Goal: Task Accomplishment & Management: Manage account settings

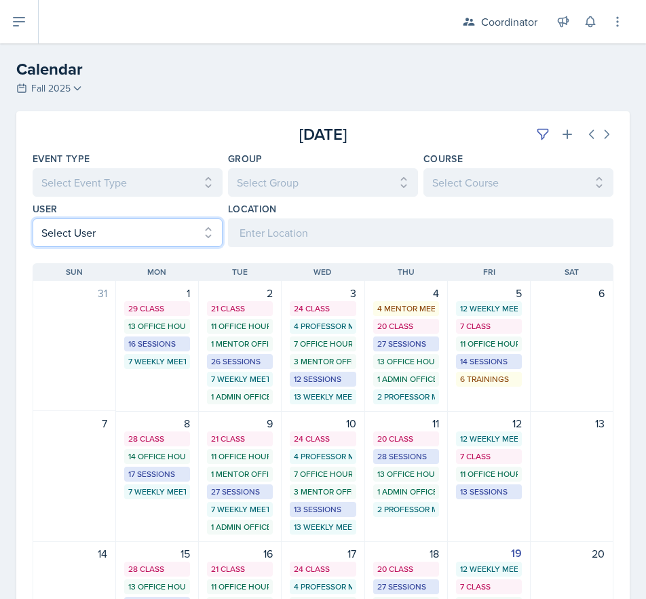
click at [63, 233] on select "Select User All [PERSON_NAME] [PERSON_NAME] [PERSON_NAME] [PERSON_NAME] [PERSON…" at bounding box center [128, 233] width 190 height 29
select select "9c400106-6c2c-4b37-918b-e3dc65d6a170"
click at [33, 219] on select "Select User All [PERSON_NAME] [PERSON_NAME] [PERSON_NAME] [PERSON_NAME] [PERSON…" at bounding box center [128, 233] width 190 height 29
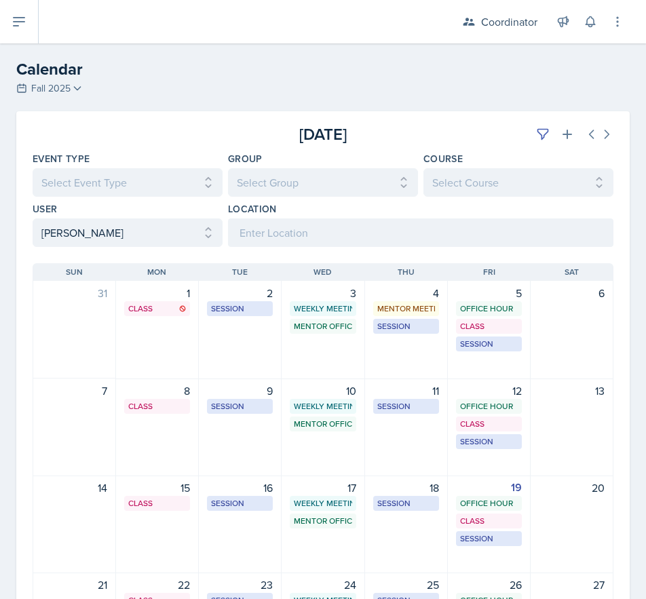
click at [147, 139] on div at bounding box center [129, 134] width 193 height 24
click at [605, 139] on button at bounding box center [607, 134] width 24 height 24
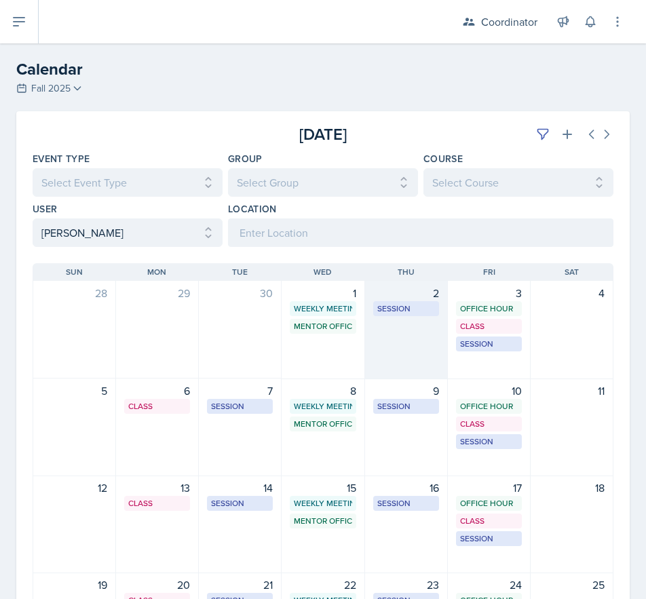
click at [390, 344] on div "2 Session MSB 102 1:00 PM - 2:00 PM" at bounding box center [406, 330] width 83 height 98
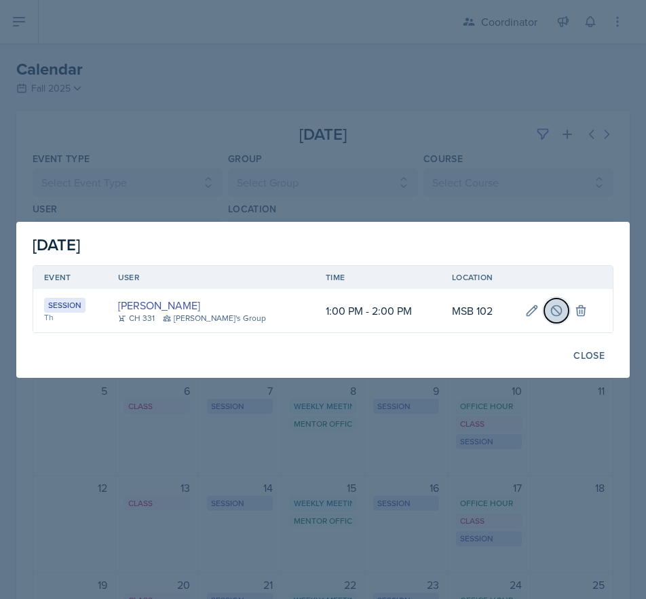
click at [551, 309] on icon at bounding box center [556, 310] width 10 height 10
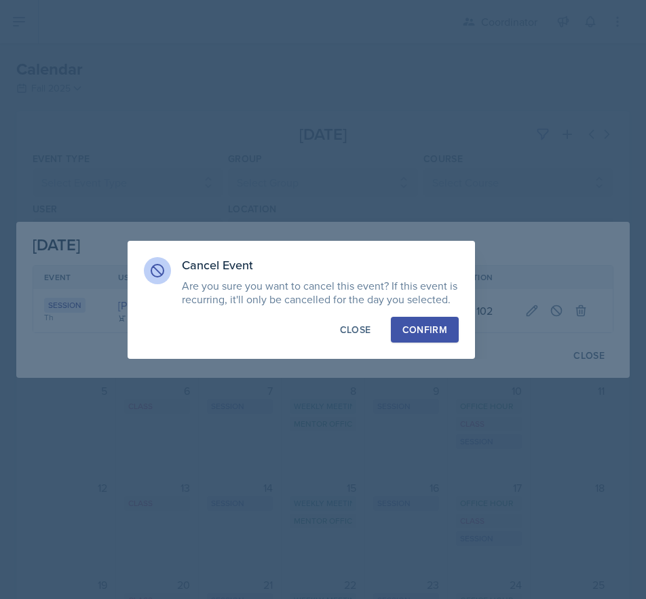
click at [402, 332] on button "Confirm" at bounding box center [425, 330] width 68 height 26
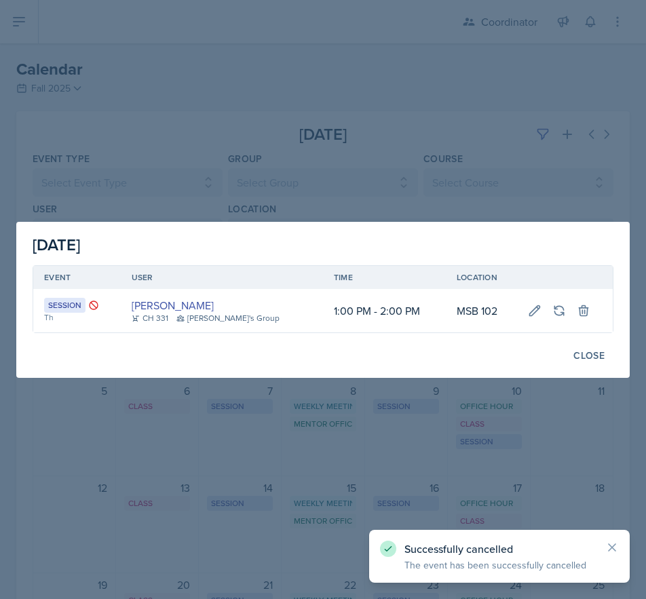
drag, startPoint x: 132, startPoint y: 422, endPoint x: 140, endPoint y: 419, distance: 8.6
click at [132, 421] on div at bounding box center [323, 299] width 646 height 599
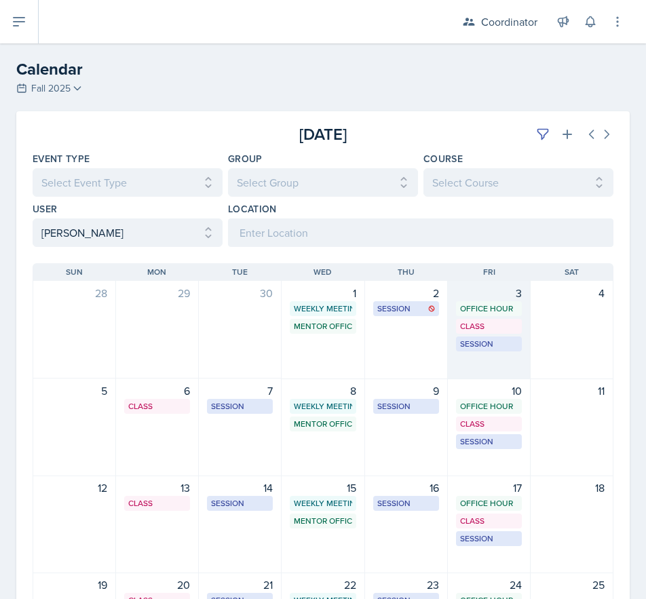
click at [461, 369] on div "3 Office Hour SSC 11:15 AM - 12:15 PM Class MSB 100 4:20 PM - 5:15 PM Session M…" at bounding box center [489, 330] width 83 height 98
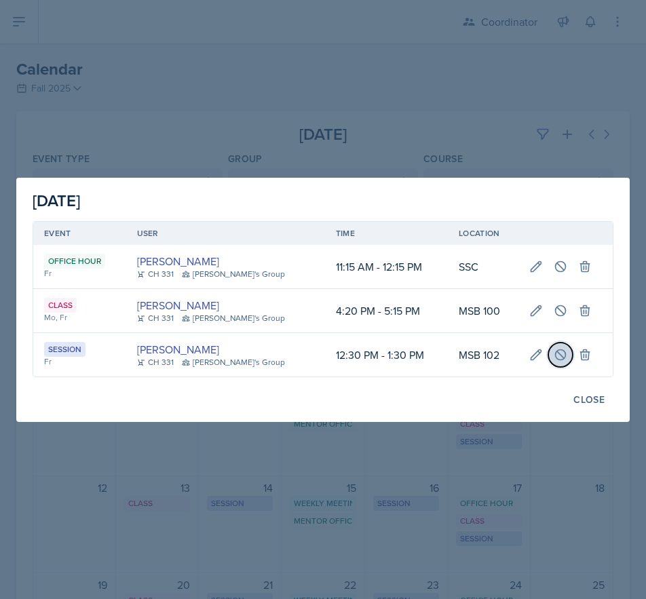
click at [554, 360] on icon at bounding box center [561, 355] width 14 height 14
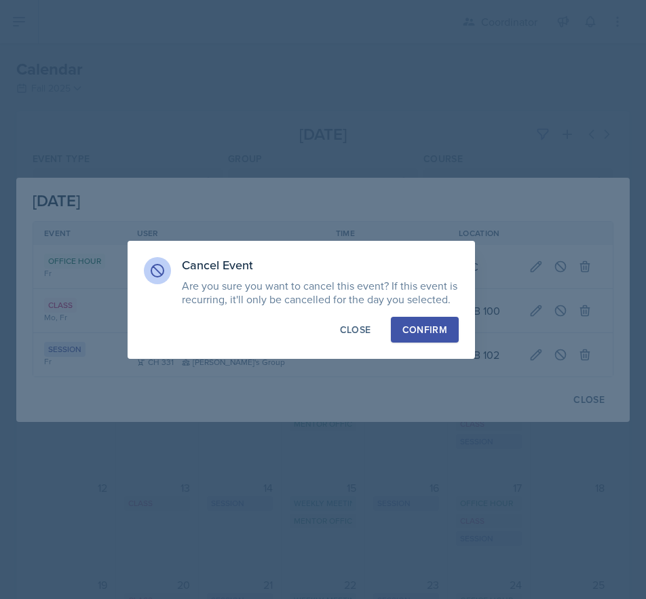
click at [423, 328] on div "Confirm" at bounding box center [425, 330] width 45 height 14
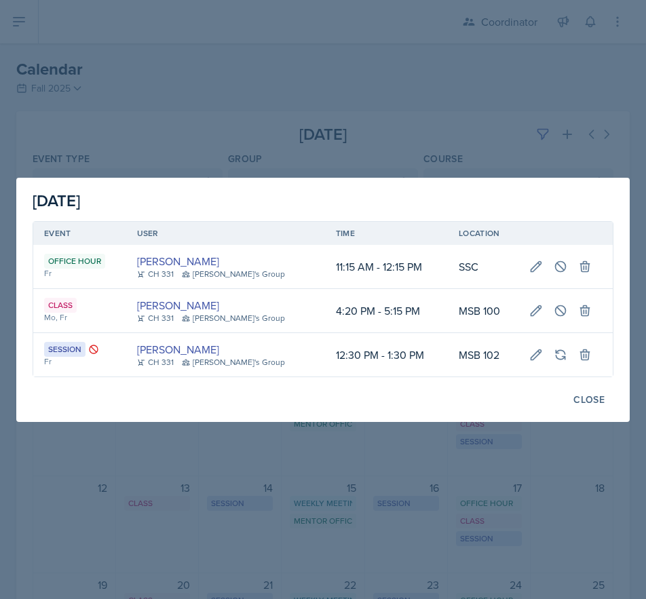
click at [206, 110] on div at bounding box center [323, 299] width 646 height 599
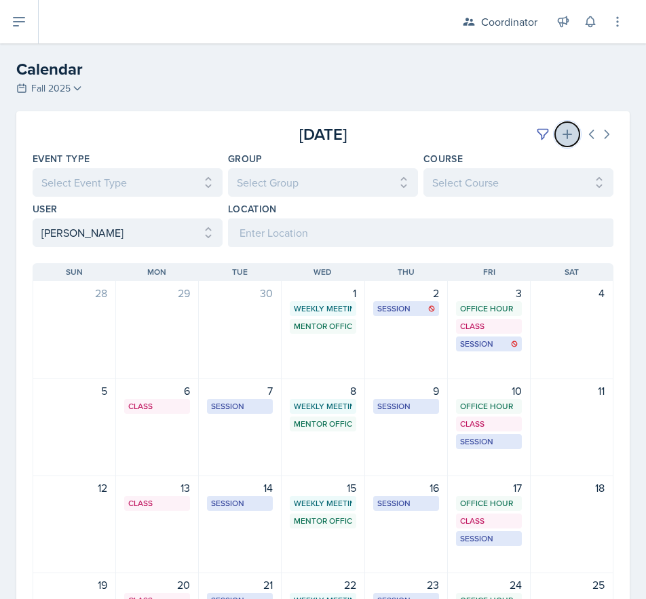
click at [564, 141] on button at bounding box center [567, 134] width 24 height 24
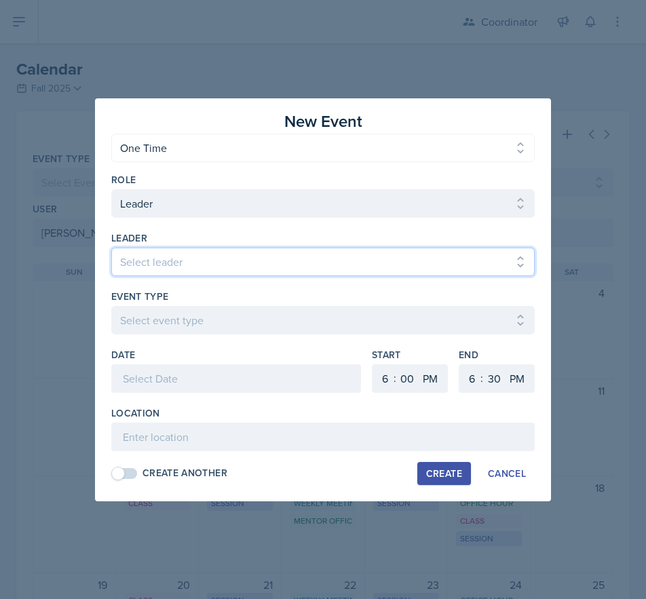
click at [148, 257] on select "Select leader [PERSON_NAME] [PERSON_NAME] [PERSON_NAME] [PERSON_NAME] [PERSON_N…" at bounding box center [323, 262] width 424 height 29
select select "9b035a11-99ef-499a-9a61-b5b728b105f0"
click at [111, 248] on select "Select leader [PERSON_NAME] [PERSON_NAME] [PERSON_NAME] [PERSON_NAME] [PERSON_N…" at bounding box center [323, 262] width 424 height 29
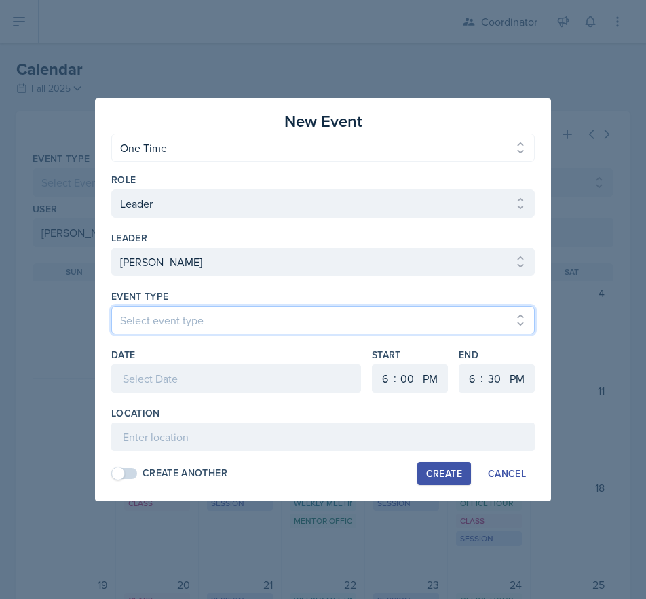
click at [161, 315] on select "Select event type Admin Office Hour Cal Workshop Class Class Announcement LA Pe…" at bounding box center [323, 320] width 424 height 29
select select "30b582fb-8ac9-49fb-a214-1fb047ccc295"
click at [111, 306] on select "Select event type Admin Office Hour Cal Workshop Class Class Announcement LA Pe…" at bounding box center [323, 320] width 424 height 29
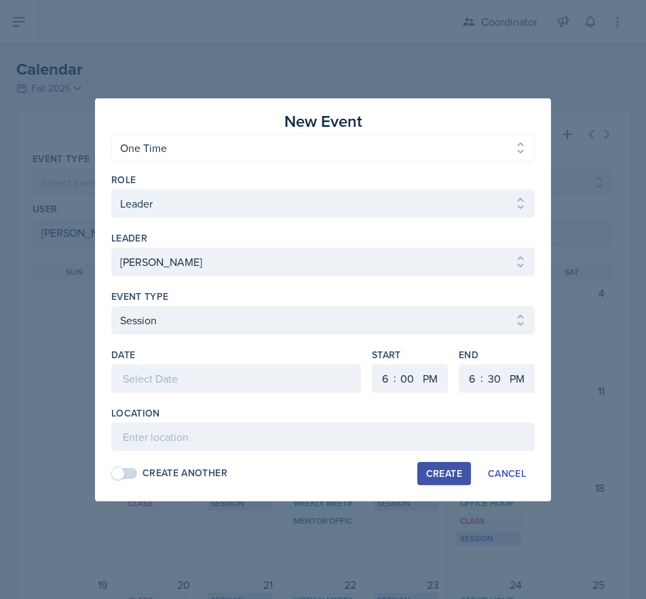
click at [145, 384] on div at bounding box center [236, 379] width 250 height 29
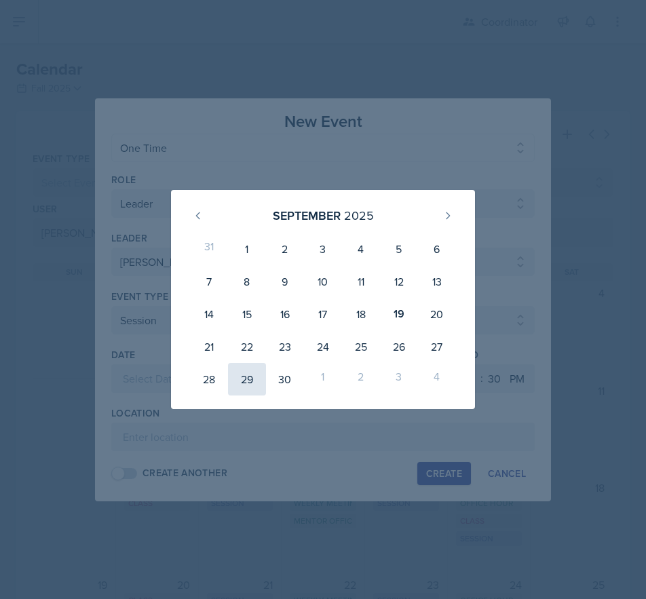
click at [248, 380] on div "29" at bounding box center [247, 379] width 38 height 33
type input "[DATE]"
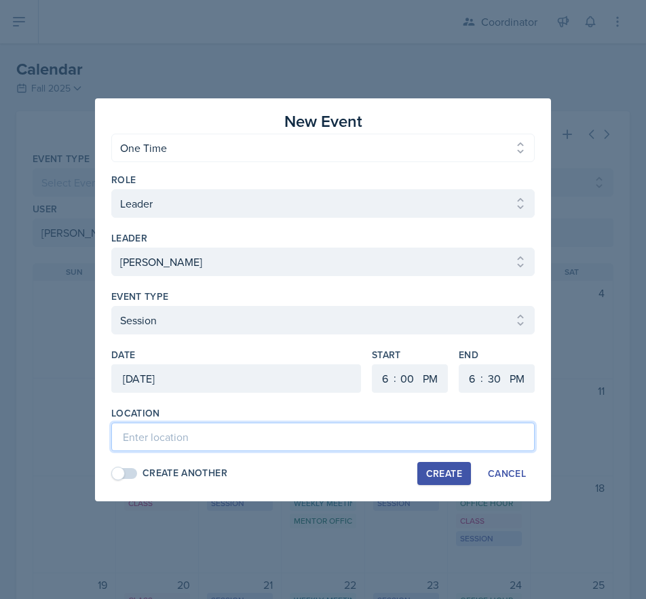
click at [191, 439] on input at bounding box center [323, 437] width 424 height 29
drag, startPoint x: 261, startPoint y: 432, endPoint x: 6, endPoint y: 472, distance: 257.7
click at [6, 472] on div "New Event One Time Recurring One Time Recurring Role Select Role Leader Mentor …" at bounding box center [323, 299] width 646 height 599
type input "TBD - Rescheduled Session"
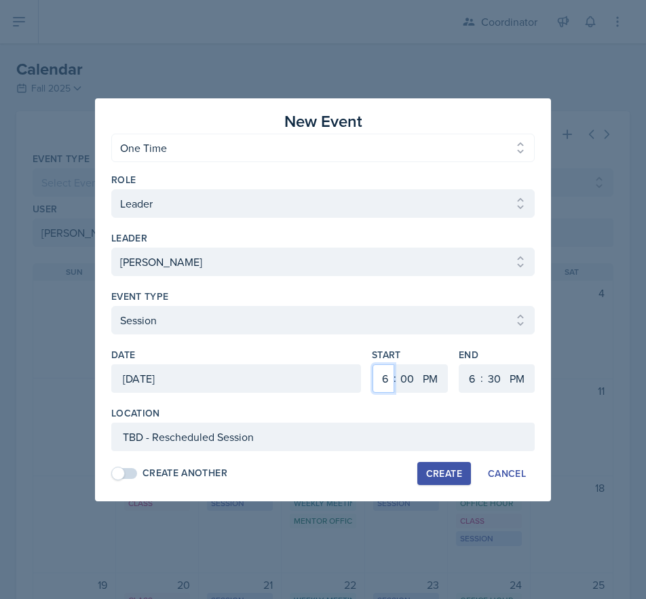
click at [391, 373] on select "1 2 3 4 5 6 7 8 9 10 11 12" at bounding box center [384, 379] width 22 height 29
select select "9"
click at [373, 365] on select "1 2 3 4 5 6 7 8 9 10 11 12" at bounding box center [384, 379] width 22 height 29
drag, startPoint x: 425, startPoint y: 377, endPoint x: 433, endPoint y: 392, distance: 17.0
click at [426, 378] on select "AM PM" at bounding box center [431, 379] width 27 height 29
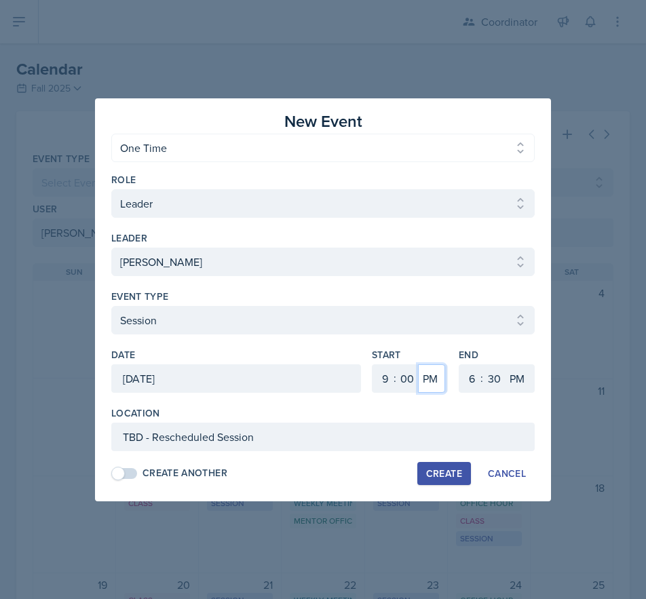
select select "AM"
click at [418, 365] on select "AM PM" at bounding box center [431, 379] width 27 height 29
click at [465, 378] on select "1 2 3 4 5 6 7 8 9 10 11 12" at bounding box center [471, 379] width 22 height 29
select select "10"
click at [460, 365] on select "1 2 3 4 5 6 7 8 9 10 11 12" at bounding box center [471, 379] width 22 height 29
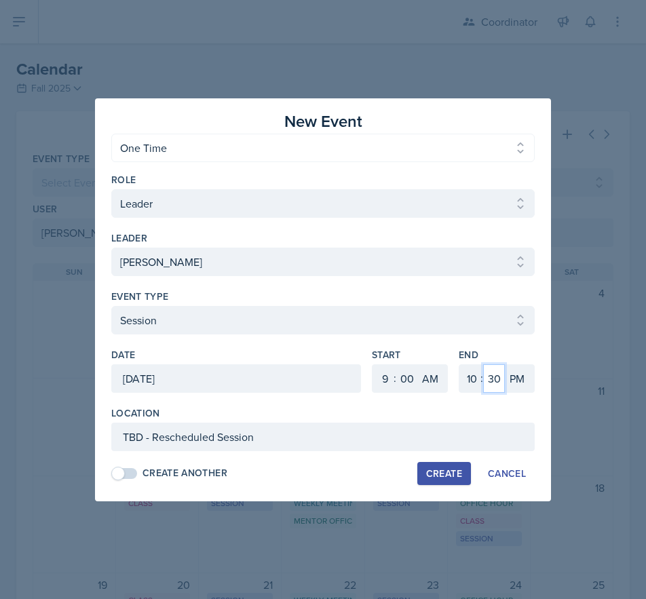
click at [491, 376] on select "00 05 10 15 20 25 30 35 40 45 50 55" at bounding box center [494, 379] width 22 height 29
select select "0"
click at [483, 365] on select "00 05 10 15 20 25 30 35 40 45 50 55" at bounding box center [494, 379] width 22 height 29
drag, startPoint x: 526, startPoint y: 378, endPoint x: 522, endPoint y: 392, distance: 14.2
click at [526, 378] on select "AM PM" at bounding box center [518, 379] width 27 height 29
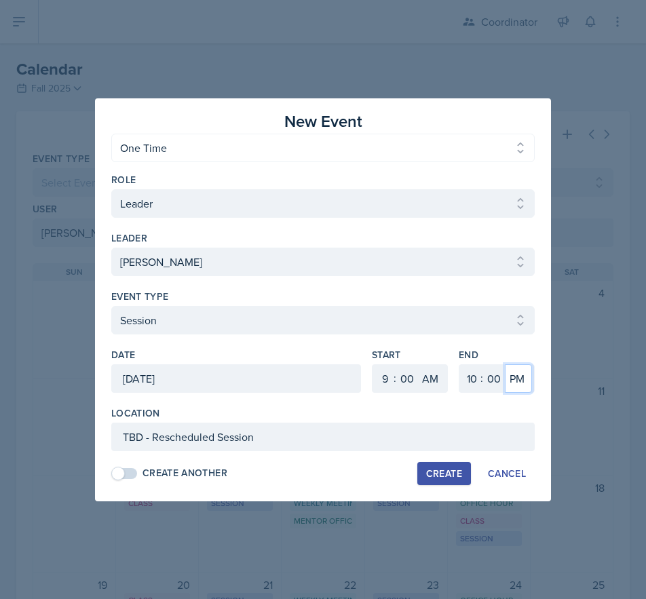
select select "AM"
click at [505, 365] on select "AM PM" at bounding box center [518, 379] width 27 height 29
click at [449, 466] on button "Create" at bounding box center [444, 473] width 54 height 23
select select
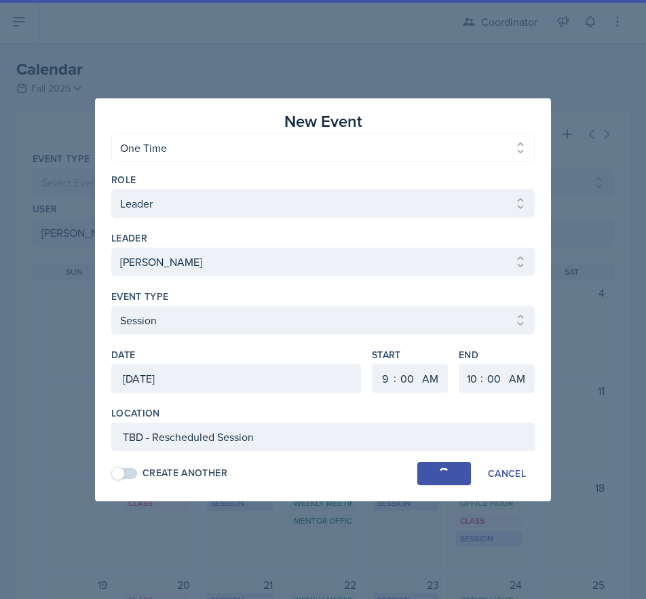
select select "6"
select select "PM"
select select "6"
select select "30"
select select "PM"
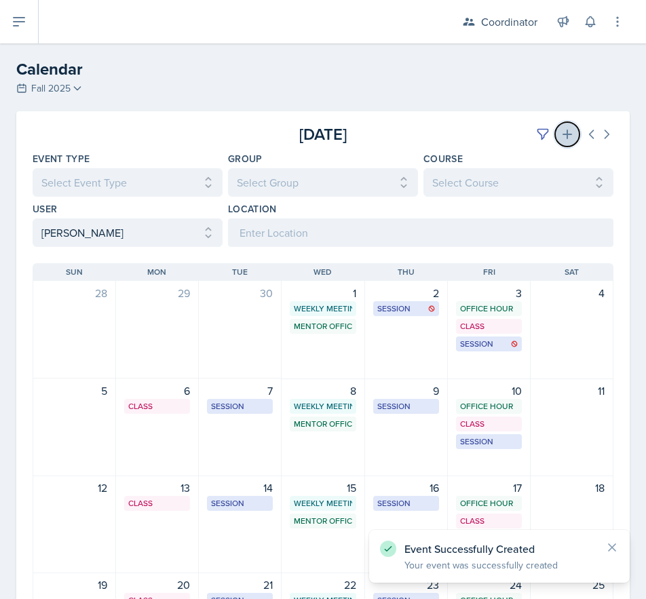
click at [555, 127] on button at bounding box center [567, 134] width 24 height 24
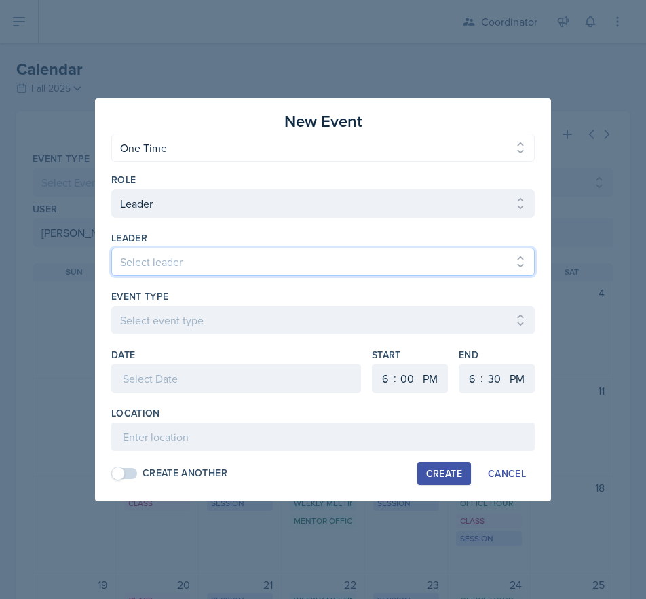
click at [202, 257] on select "Select leader [PERSON_NAME] [PERSON_NAME] [PERSON_NAME] [PERSON_NAME] [PERSON_N…" at bounding box center [323, 262] width 424 height 29
select select "9b035a11-99ef-499a-9a61-b5b728b105f0"
click at [111, 248] on select "Select leader [PERSON_NAME] [PERSON_NAME] [PERSON_NAME] [PERSON_NAME] [PERSON_N…" at bounding box center [323, 262] width 424 height 29
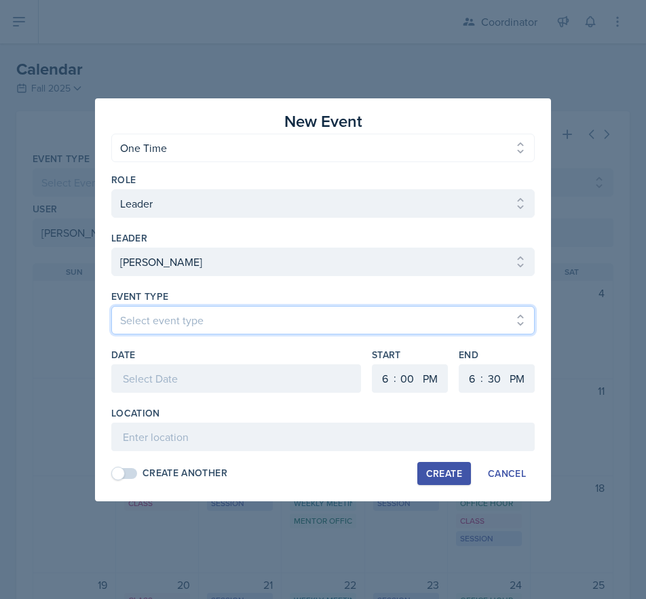
click at [206, 306] on select "Select event type Admin Office Hour Cal Workshop Class Class Announcement LA Pe…" at bounding box center [323, 320] width 424 height 29
select select "30b582fb-8ac9-49fb-a214-1fb047ccc295"
click at [111, 306] on select "Select event type Admin Office Hour Cal Workshop Class Class Announcement LA Pe…" at bounding box center [323, 320] width 424 height 29
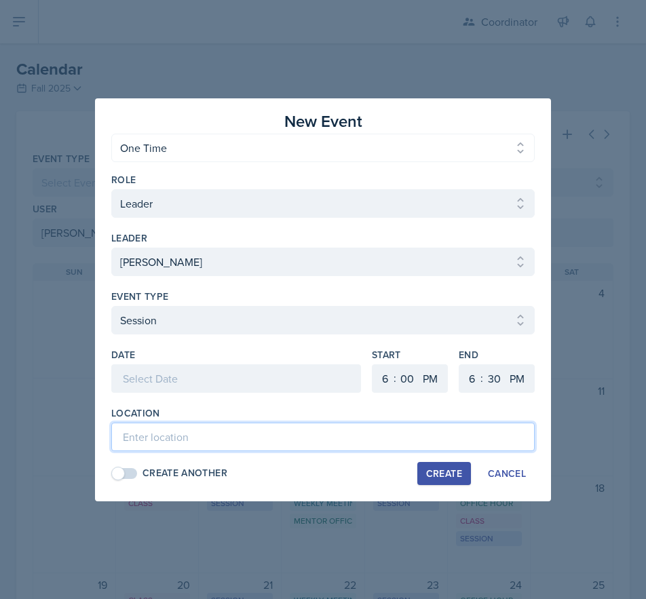
click at [143, 447] on input at bounding box center [323, 437] width 424 height 29
paste input "TBD - Rescheduled Session"
type input "TBD - Rescheduled Session"
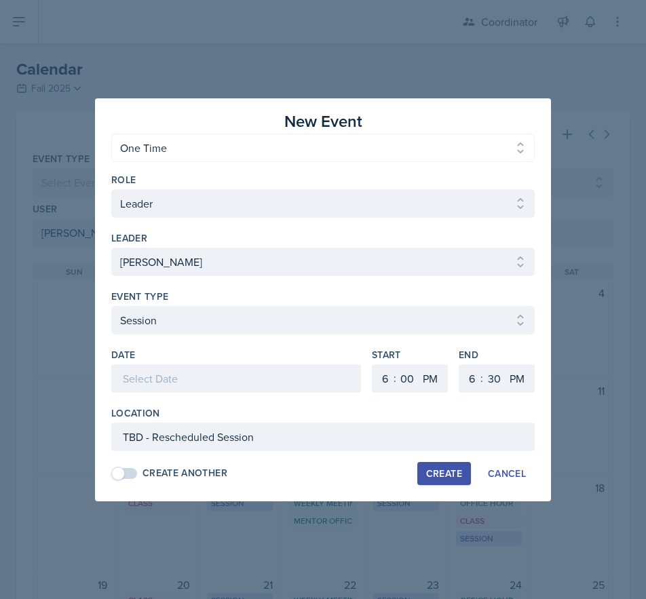
click at [188, 376] on div at bounding box center [236, 379] width 250 height 29
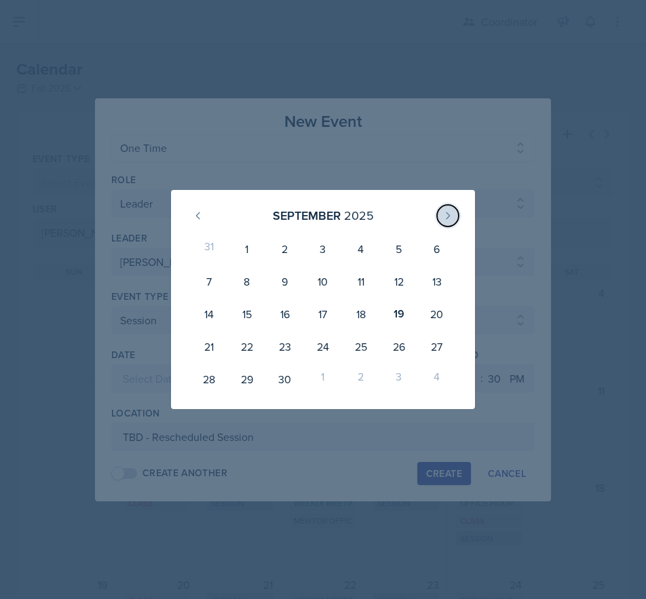
click at [437, 217] on button at bounding box center [448, 216] width 22 height 22
click at [382, 247] on div "3" at bounding box center [399, 249] width 38 height 33
type input "[DATE]"
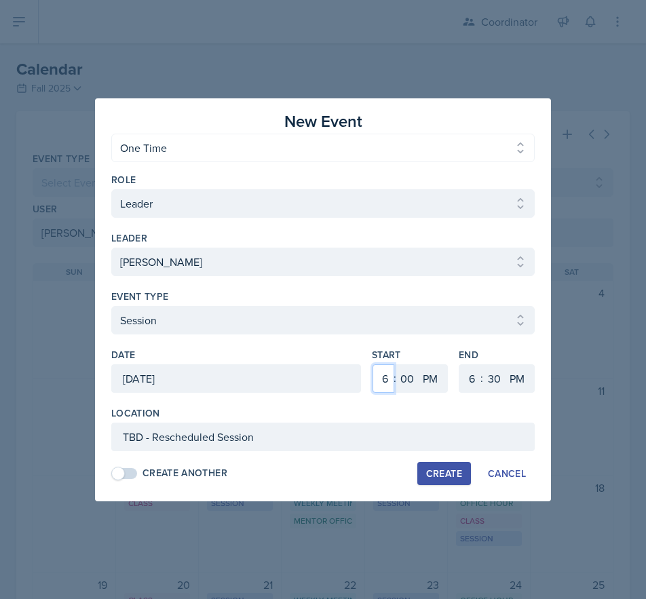
click at [379, 385] on select "1 2 3 4 5 6 7 8 9 10 11 12" at bounding box center [384, 379] width 22 height 29
select select "5"
click at [373, 365] on select "1 2 3 4 5 6 7 8 9 10 11 12" at bounding box center [384, 379] width 22 height 29
click at [415, 379] on select "00 05 10 15 20 25 30 35 40 45 50 55" at bounding box center [407, 379] width 22 height 29
select select "30"
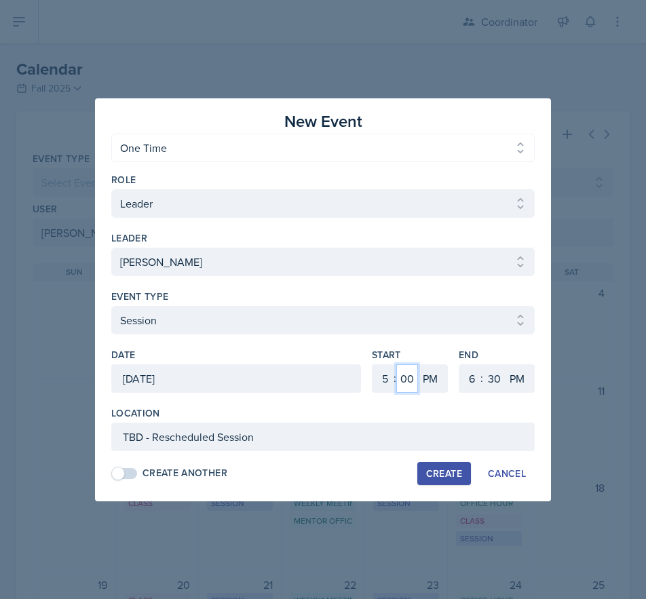
click at [396, 365] on select "00 05 10 15 20 25 30 35 40 45 50 55" at bounding box center [407, 379] width 22 height 29
click at [447, 481] on button "Create" at bounding box center [444, 473] width 54 height 23
select select
select select "6"
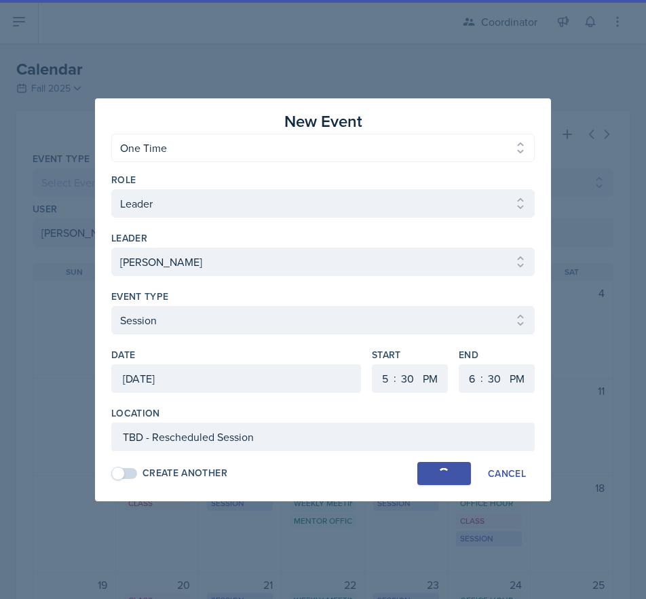
select select "0"
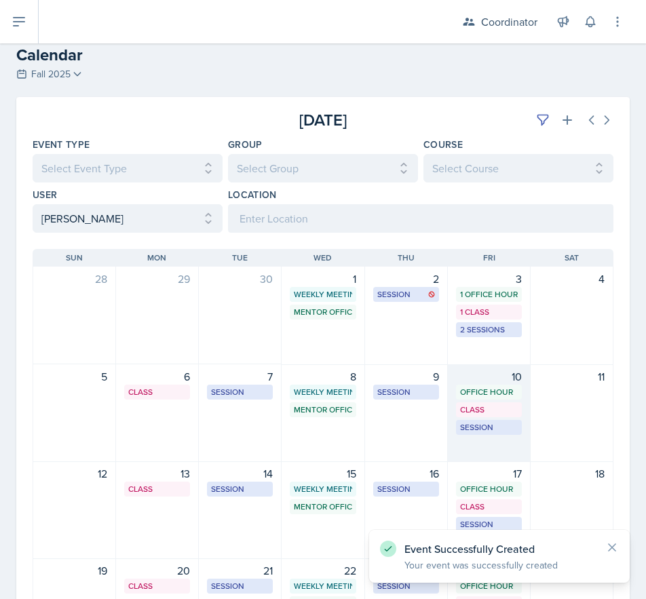
scroll to position [14, 0]
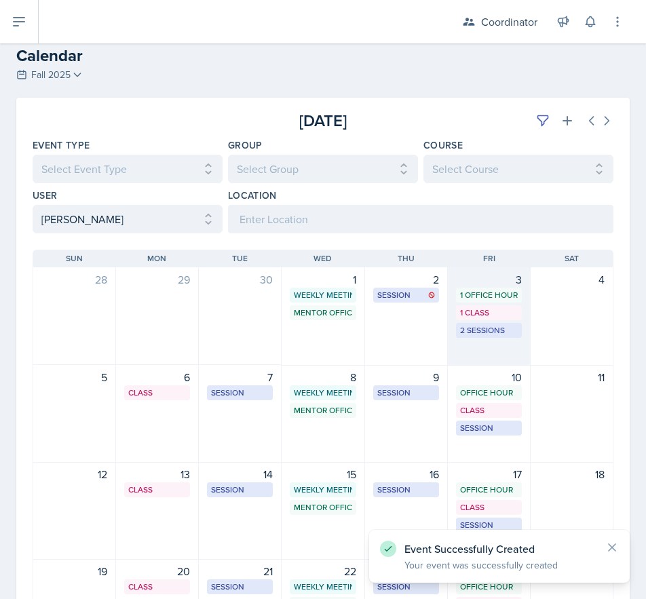
click at [477, 356] on div "3 1 Office Hour 1 Class 2 Sessions" at bounding box center [489, 316] width 83 height 98
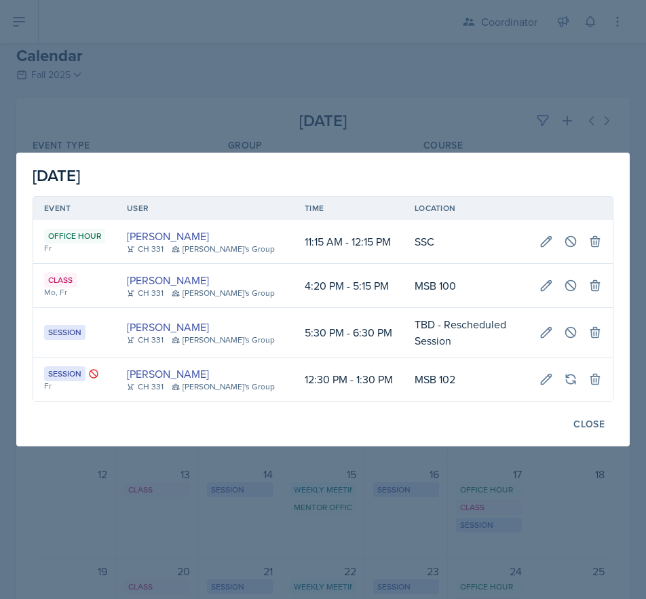
click at [279, 491] on div at bounding box center [323, 299] width 646 height 599
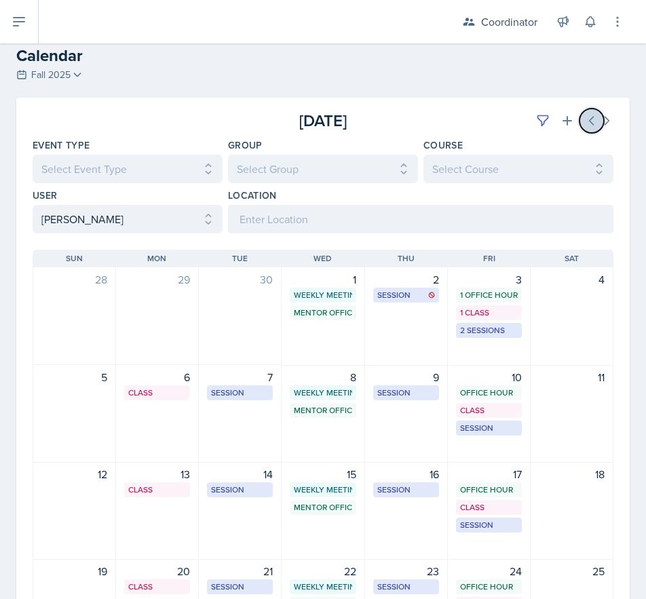
click at [580, 119] on button at bounding box center [592, 121] width 24 height 24
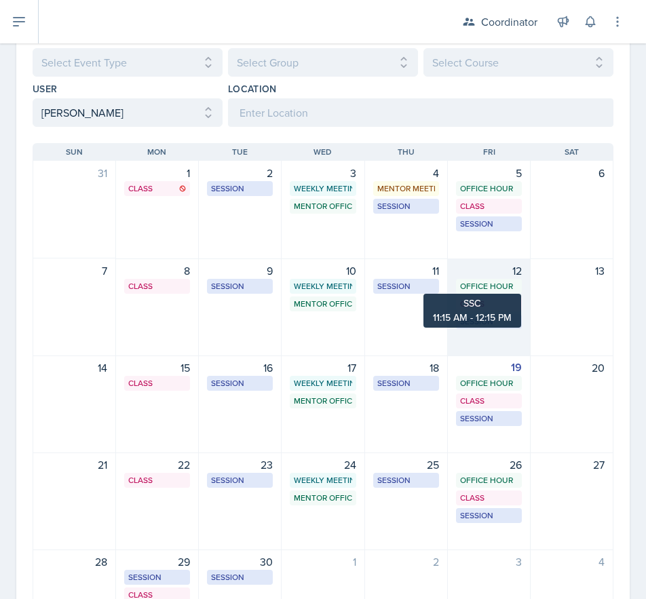
scroll to position [217, 0]
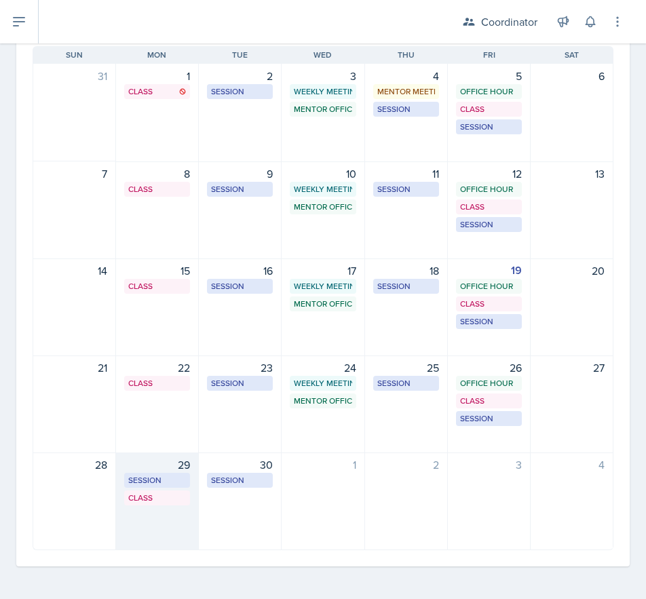
click at [167, 536] on div "29 Session TBD - Rescheduled Session 9:00 AM - 10:00 AM Class MSB 100 4:20 PM -…" at bounding box center [157, 502] width 83 height 98
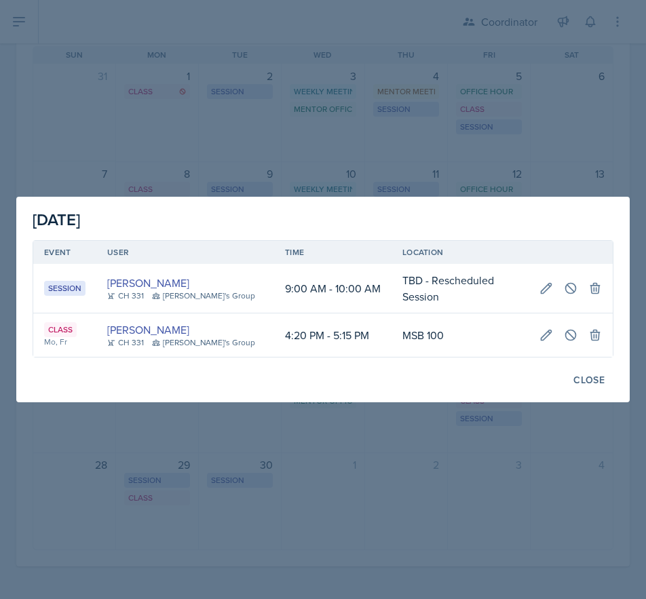
click at [219, 462] on div at bounding box center [323, 299] width 646 height 599
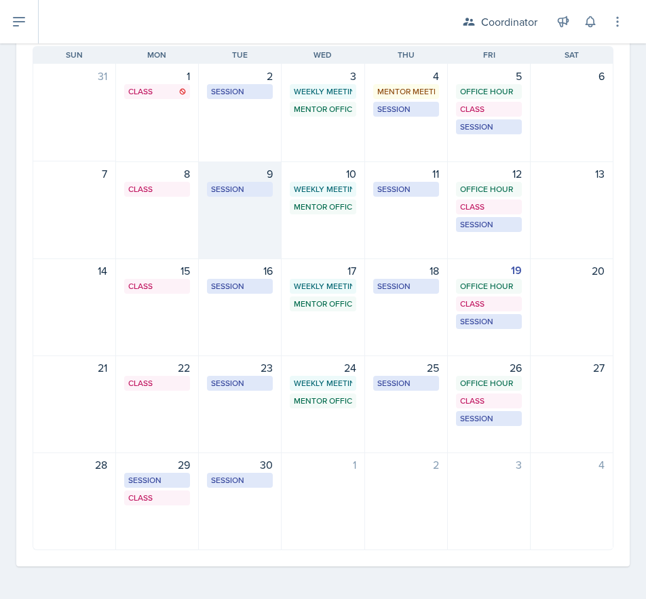
click at [224, 224] on div "9 Session MSB 112 1:00 PM - 2:00 PM" at bounding box center [240, 211] width 83 height 98
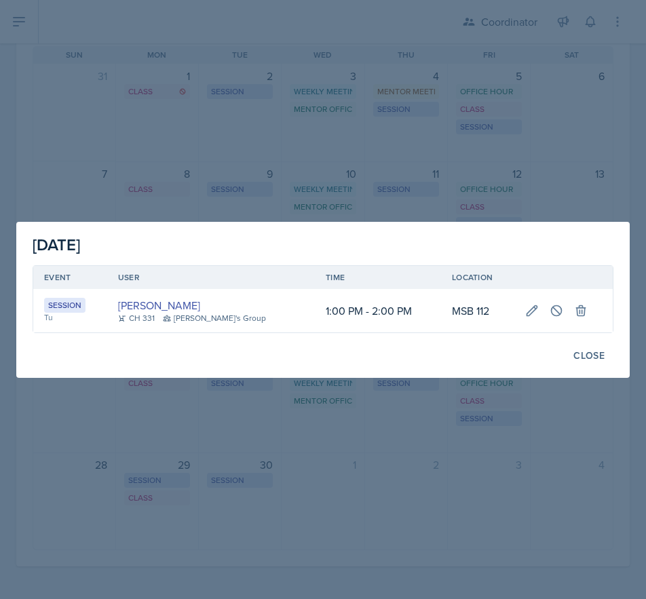
drag, startPoint x: 409, startPoint y: 487, endPoint x: 411, endPoint y: 299, distance: 188.1
click at [410, 487] on div at bounding box center [323, 299] width 646 height 599
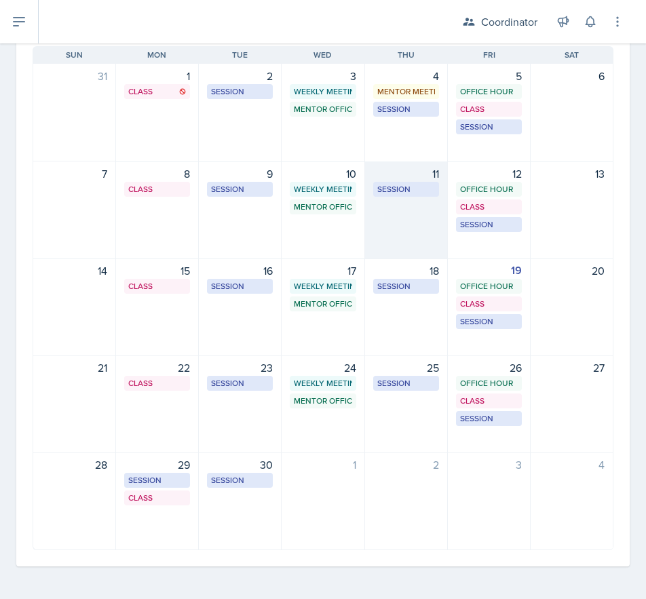
click at [394, 239] on div "11 Session MSB 102 1:00 PM - 2:00 PM" at bounding box center [406, 211] width 83 height 98
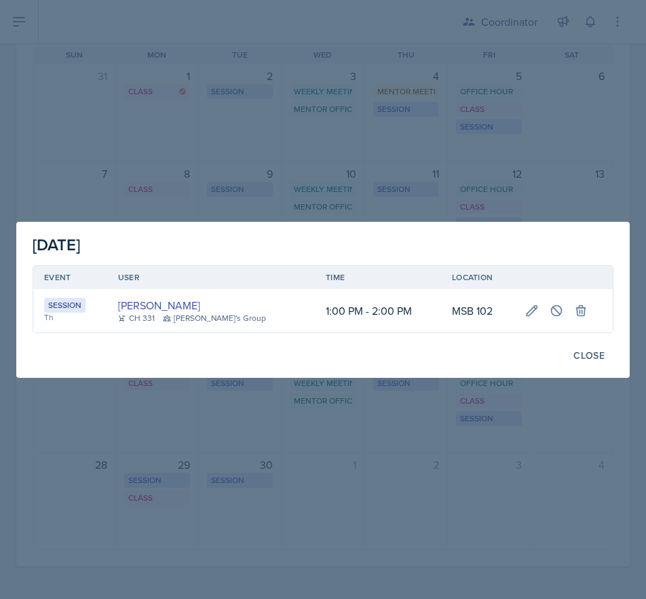
drag, startPoint x: 460, startPoint y: 470, endPoint x: 498, endPoint y: 386, distance: 93.3
click at [460, 468] on div at bounding box center [323, 299] width 646 height 599
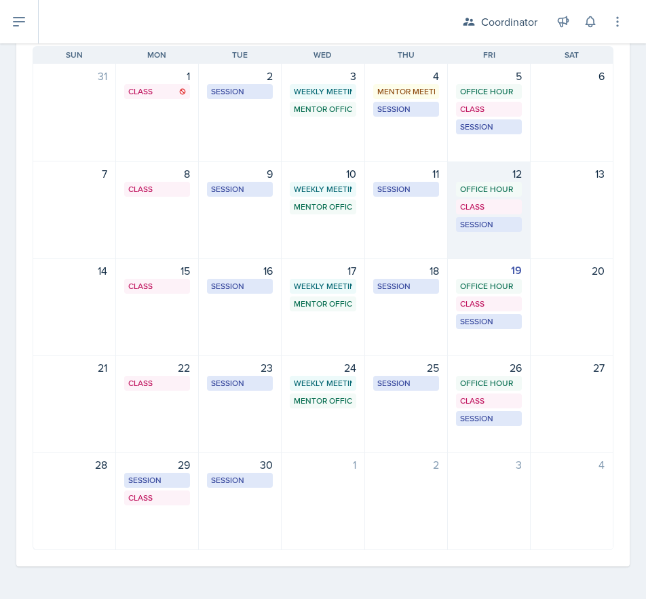
click at [490, 250] on div "12 Office Hour SSC 11:15 AM - 12:15 PM Class MSB 100 4:20 PM - 5:15 PM Session …" at bounding box center [489, 211] width 83 height 98
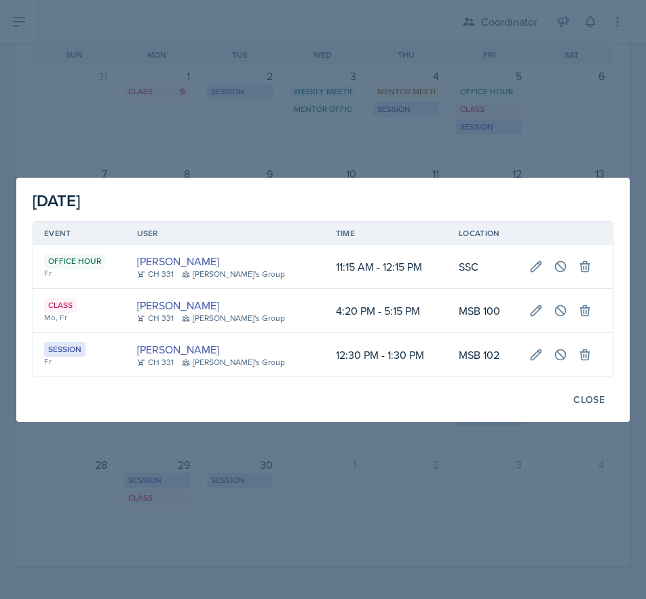
click at [402, 483] on div at bounding box center [323, 299] width 646 height 599
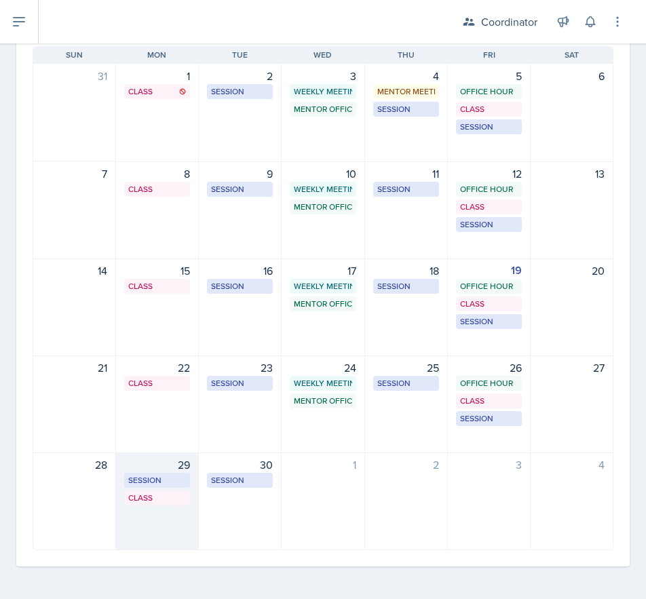
click at [173, 534] on div "29 Session TBD - Rescheduled Session 9:00 AM - 10:00 AM Class MSB 100 4:20 PM -…" at bounding box center [157, 502] width 83 height 98
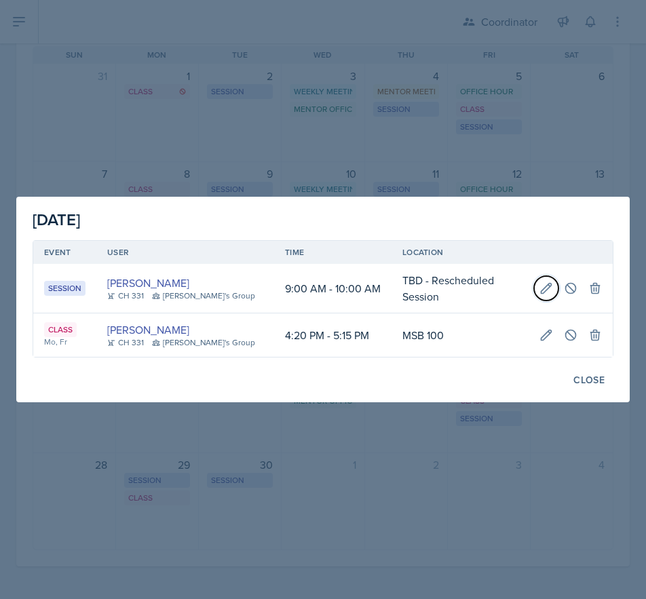
drag, startPoint x: 546, startPoint y: 291, endPoint x: 537, endPoint y: 295, distance: 10.3
click at [546, 291] on icon at bounding box center [547, 289] width 14 height 14
type input "[DATE]"
select select "9"
select select "0"
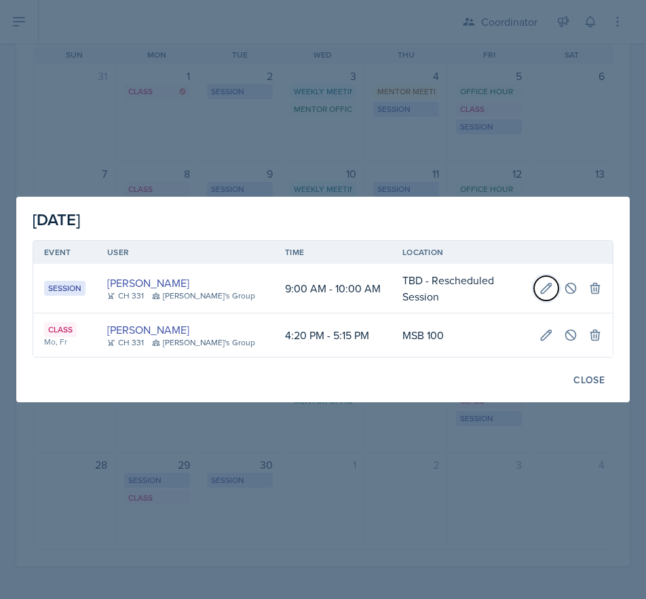
select select "AM"
select select "10"
select select "0"
select select "AM"
type input "TBD - Rescheduled Session"
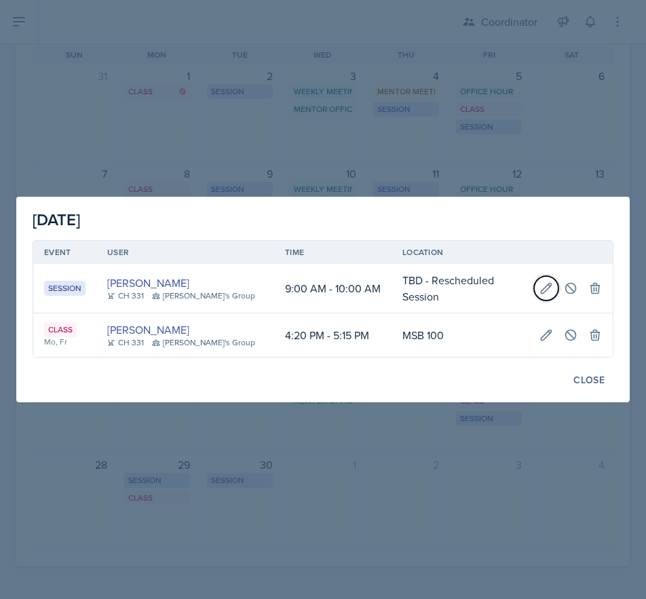
select select "30b582fb-8ac9-49fb-a214-1fb047ccc295"
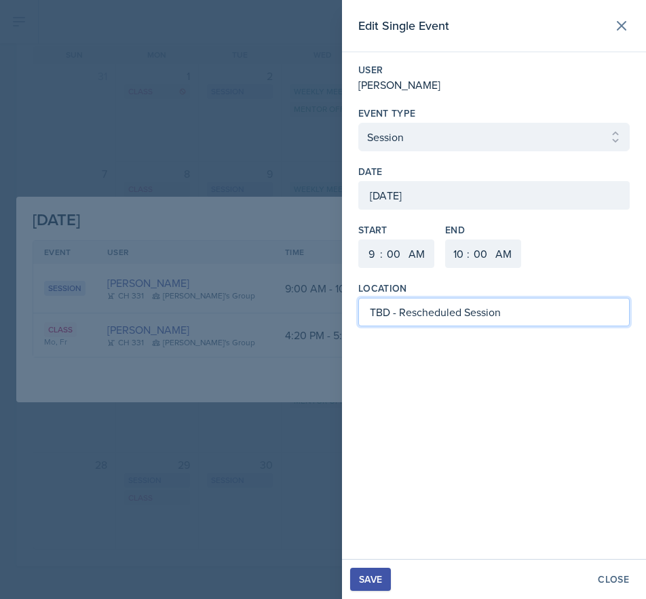
drag, startPoint x: 522, startPoint y: 318, endPoint x: 110, endPoint y: 359, distance: 414.1
click at [110, 359] on div "Edit Single Event User [PERSON_NAME] Event Type Select Event Type Office Hour C…" at bounding box center [323, 299] width 646 height 599
type input "MSB 102"
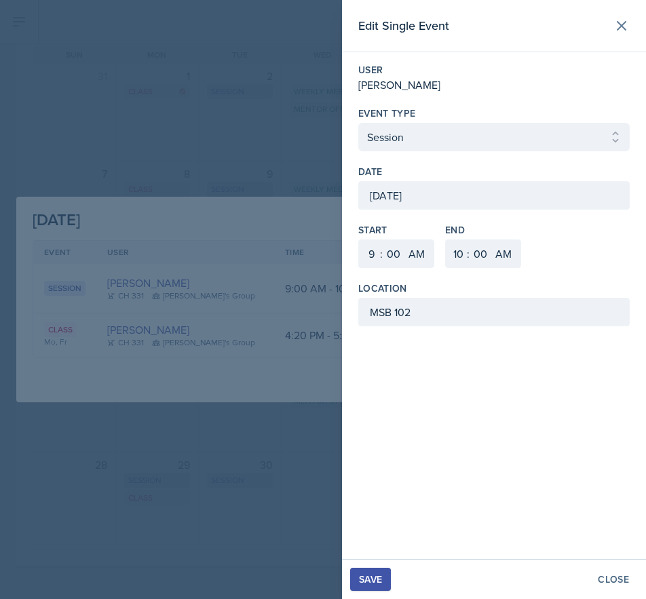
click at [371, 576] on div "Save" at bounding box center [370, 579] width 23 height 11
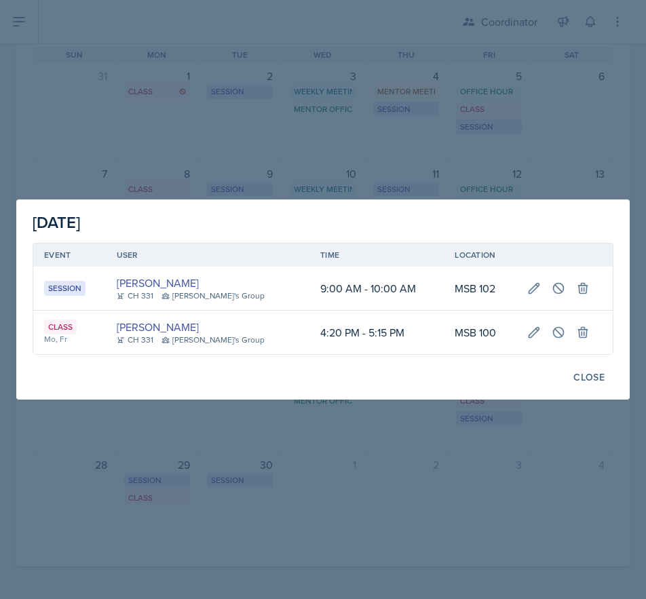
click at [377, 424] on div at bounding box center [323, 299] width 646 height 599
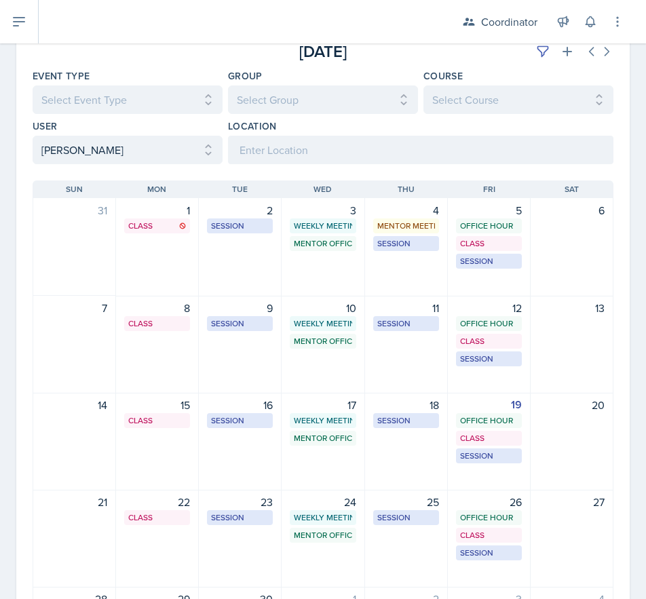
scroll to position [81, 0]
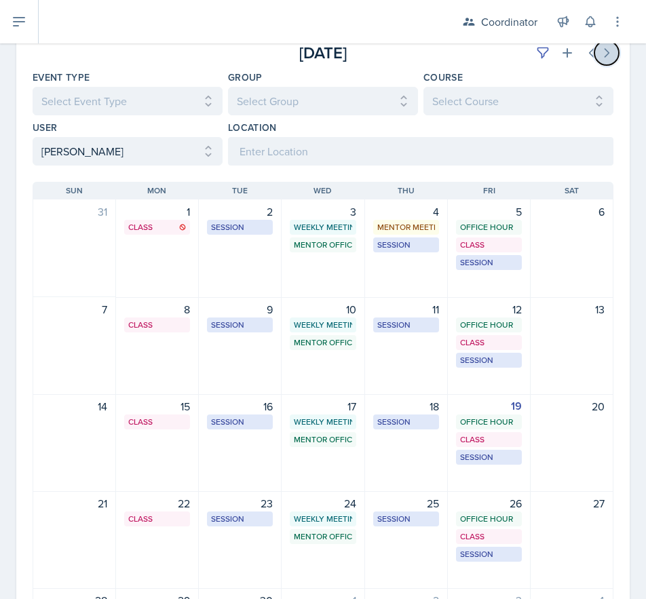
click at [600, 52] on icon at bounding box center [607, 53] width 14 height 14
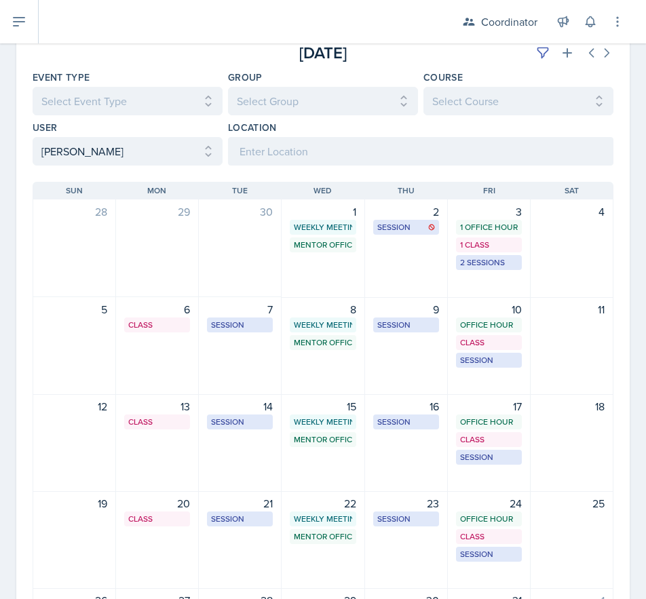
click at [466, 282] on div "3 1 Office Hour 1 Class 2 Sessions" at bounding box center [489, 249] width 83 height 98
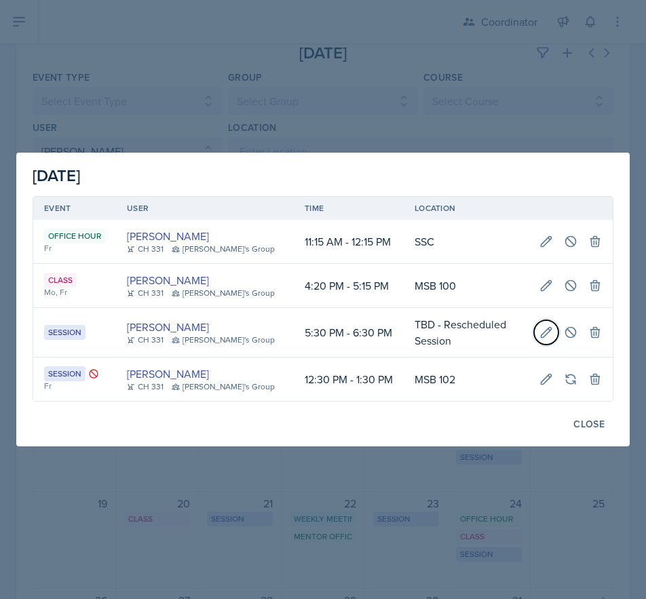
click at [542, 330] on icon at bounding box center [547, 333] width 14 height 14
type input "[DATE]"
select select "5"
select select "30"
select select "PM"
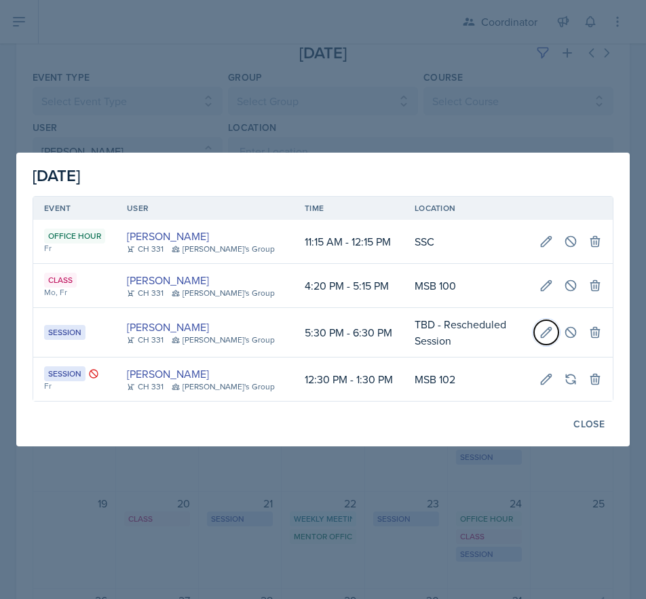
select select "6"
select select "30"
select select "PM"
type input "TBD - Rescheduled Session"
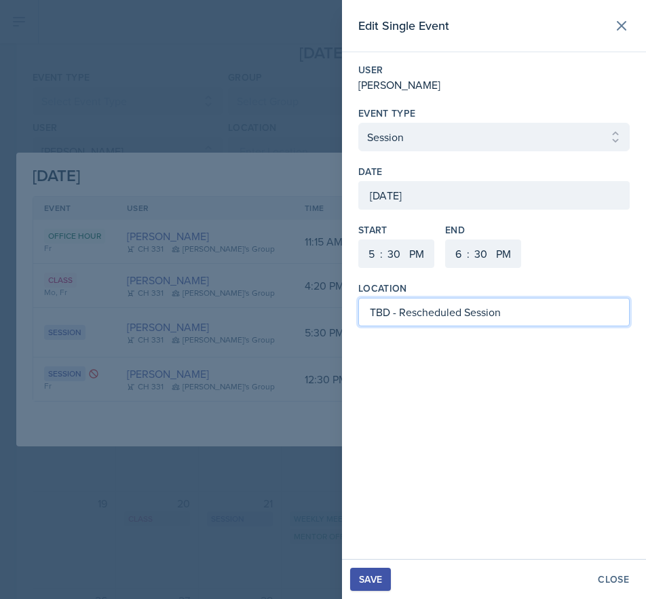
drag, startPoint x: 477, startPoint y: 313, endPoint x: -124, endPoint y: 372, distance: 603.7
click at [0, 372] on html "SI Documents Coordinator Dashboard Calendar Reports Users All Users Leaders Men…" at bounding box center [323, 299] width 646 height 599
click at [519, 323] on input at bounding box center [494, 312] width 272 height 29
type input "MSB 102"
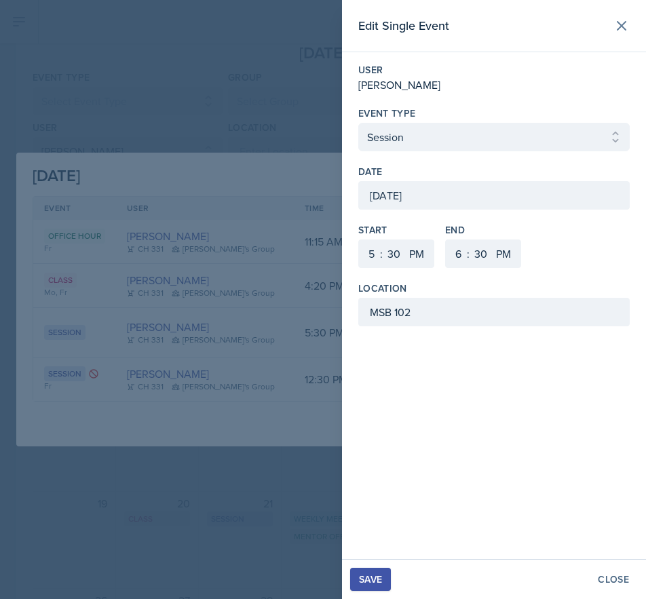
click at [371, 580] on div "Save" at bounding box center [370, 579] width 23 height 11
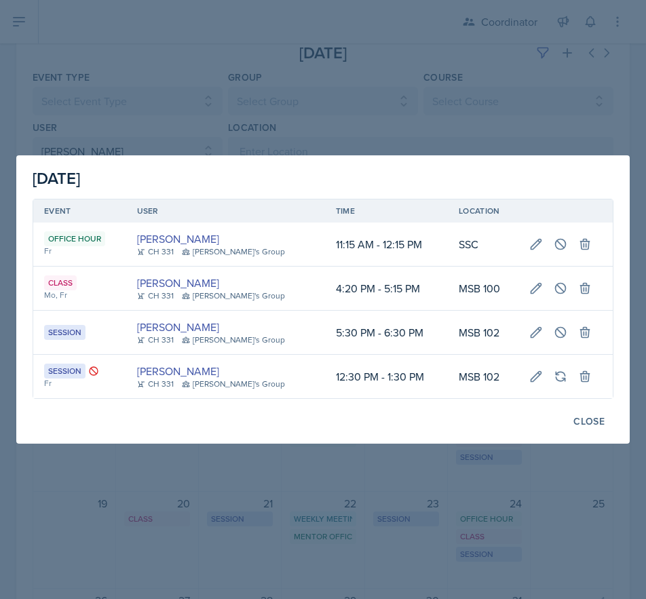
click at [184, 72] on div at bounding box center [323, 299] width 646 height 599
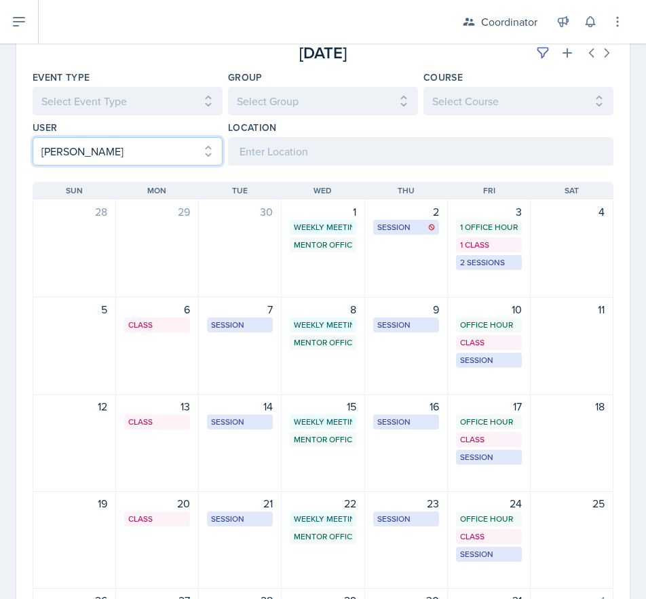
click at [107, 142] on select "Select User All [PERSON_NAME] [PERSON_NAME] [PERSON_NAME] [PERSON_NAME] [PERSON…" at bounding box center [128, 151] width 190 height 29
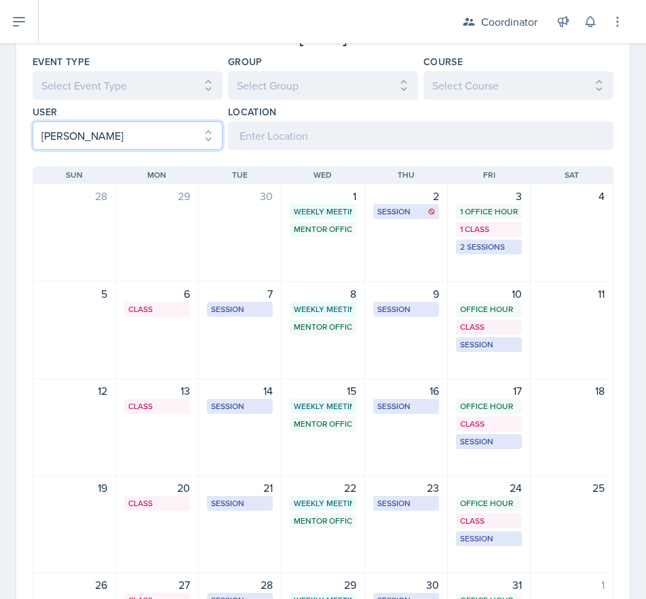
scroll to position [0, 0]
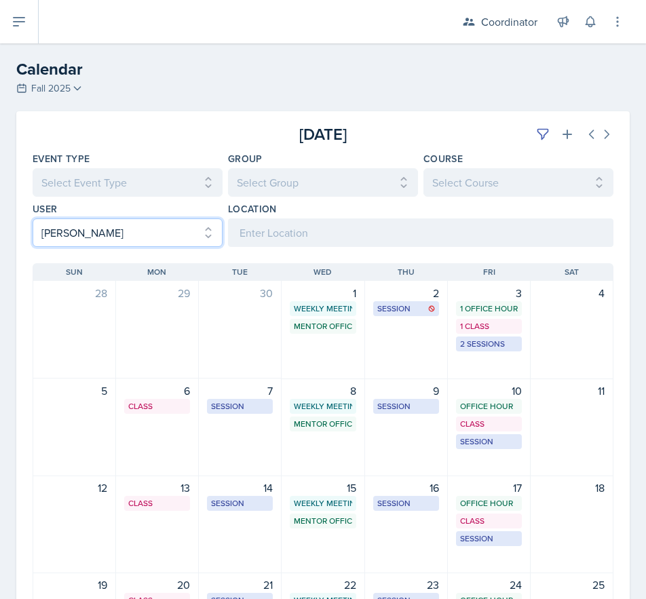
click at [56, 237] on select "Select User All [PERSON_NAME] [PERSON_NAME] [PERSON_NAME] [PERSON_NAME] [PERSON…" at bounding box center [128, 233] width 190 height 29
click at [33, 219] on select "Select User All [PERSON_NAME] [PERSON_NAME] [PERSON_NAME] [PERSON_NAME] [PERSON…" at bounding box center [128, 233] width 190 height 29
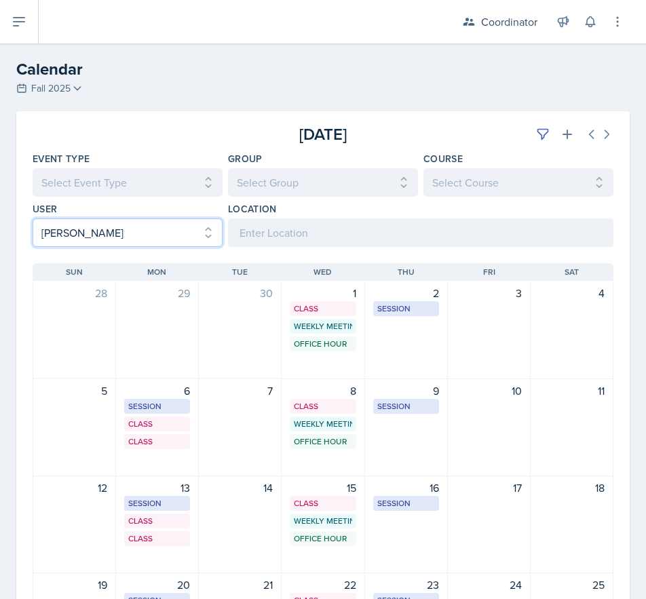
click at [118, 236] on select "Select User All [PERSON_NAME] [PERSON_NAME] [PERSON_NAME] [PERSON_NAME] [PERSON…" at bounding box center [128, 233] width 190 height 29
click at [33, 219] on select "Select User All [PERSON_NAME] [PERSON_NAME] [PERSON_NAME] [PERSON_NAME] [PERSON…" at bounding box center [128, 233] width 190 height 29
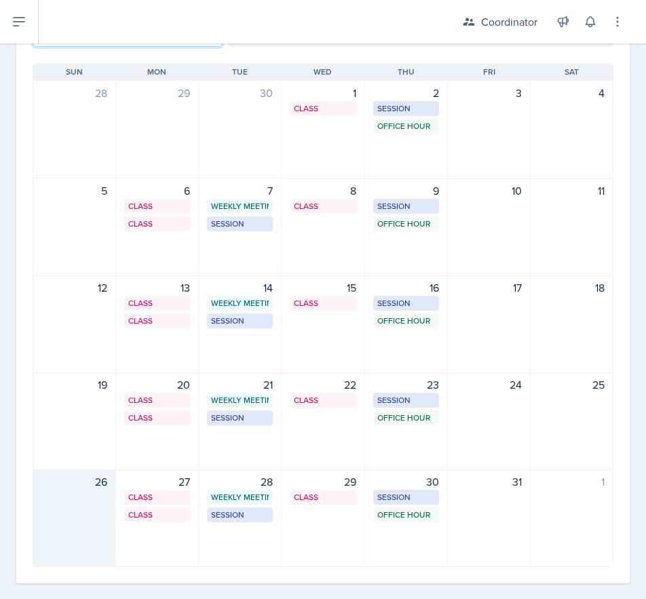
scroll to position [204, 0]
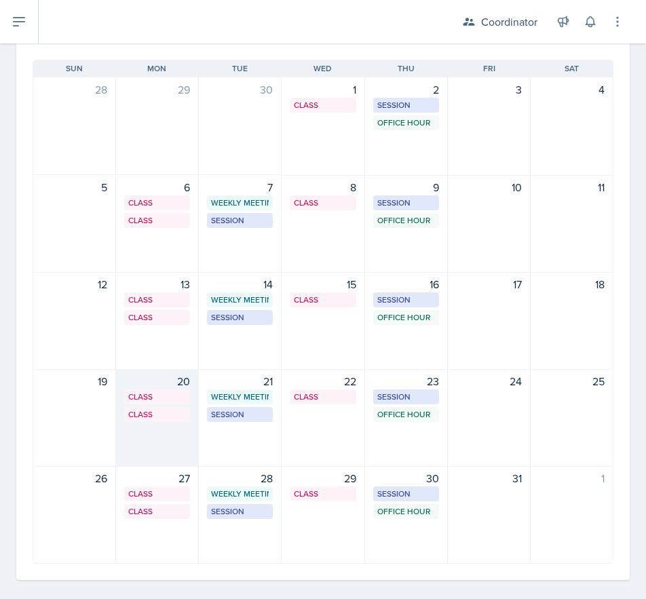
click at [149, 440] on div "20 Class SST 121 9:40 AM - 11:00 AM Class SST 103 2:40 PM - 4:30 PM" at bounding box center [157, 418] width 83 height 98
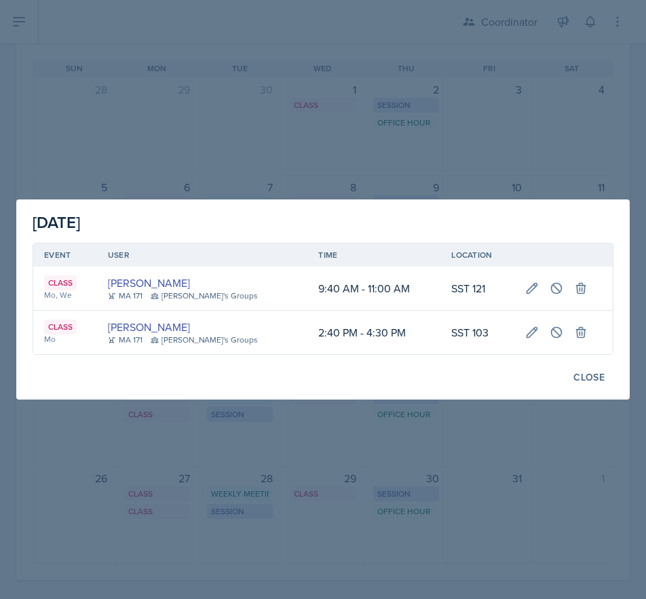
click at [184, 87] on div at bounding box center [323, 299] width 646 height 599
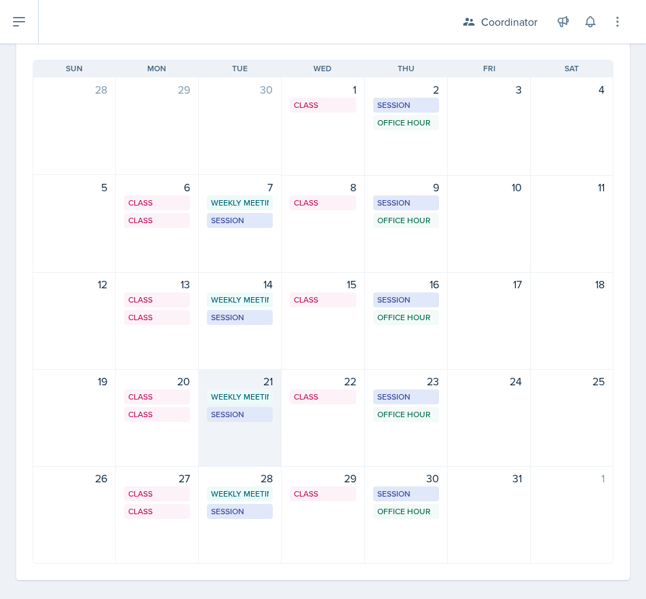
click at [270, 458] on div "21 Weekly Meeting SSC 2:30 PM - 3:30 PM Session SST 203 6:00 PM - 7:00 PM" at bounding box center [240, 418] width 83 height 98
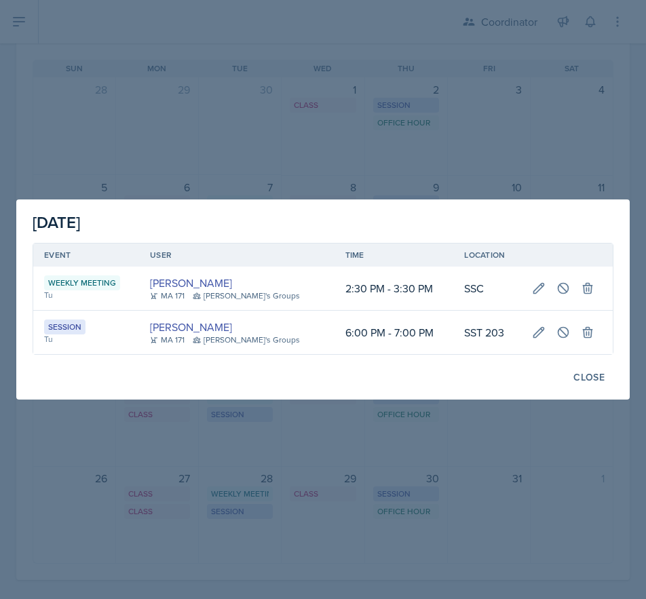
click at [246, 130] on div at bounding box center [323, 299] width 646 height 599
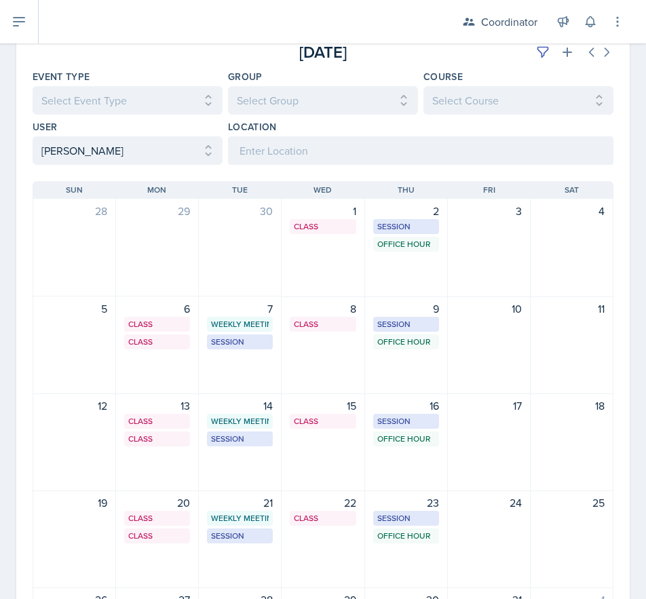
scroll to position [81, 0]
drag, startPoint x: 98, startPoint y: 152, endPoint x: 105, endPoint y: 161, distance: 10.7
click at [98, 152] on select "Select User All [PERSON_NAME] [PERSON_NAME] [PERSON_NAME] [PERSON_NAME] [PERSON…" at bounding box center [128, 151] width 190 height 29
select select "d4396dc8-67b8-422c-a9a6-927487b5c8ab"
click at [33, 137] on select "Select User All [PERSON_NAME] [PERSON_NAME] [PERSON_NAME] [PERSON_NAME] [PERSON…" at bounding box center [128, 151] width 190 height 29
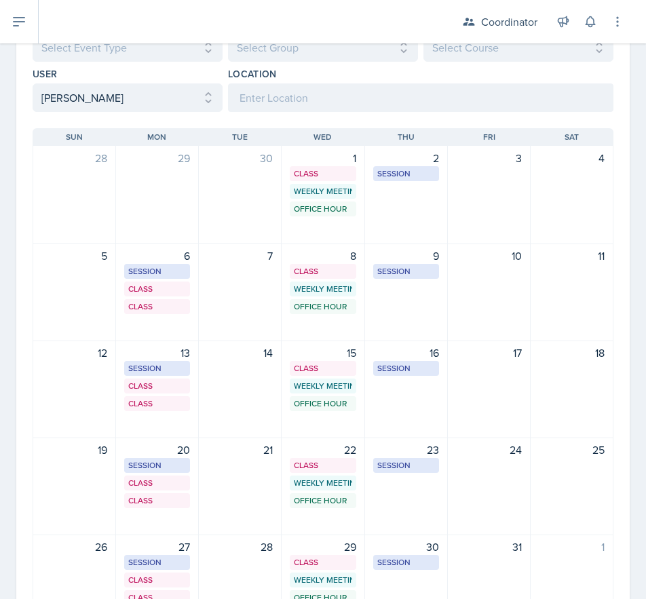
scroll to position [0, 0]
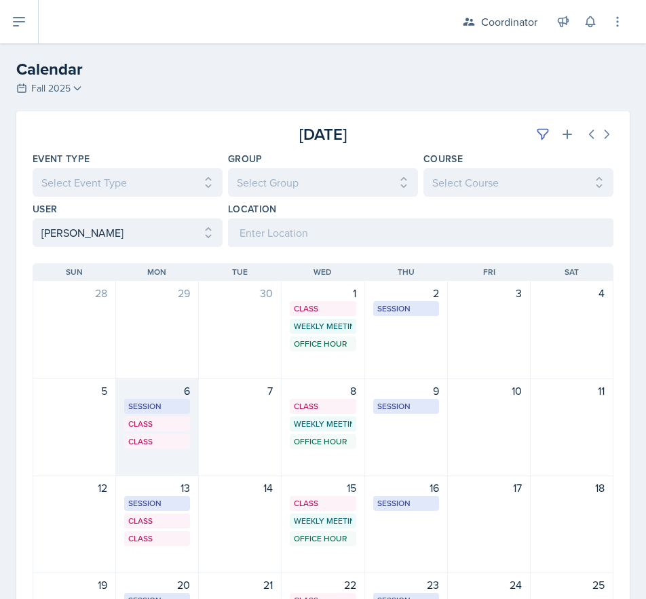
click at [150, 462] on div "6 Session SST 218 10:00 AM - 11:00 AM Class SST 203 1:00 PM - 1:55 PM Class Onl…" at bounding box center [157, 428] width 83 height 98
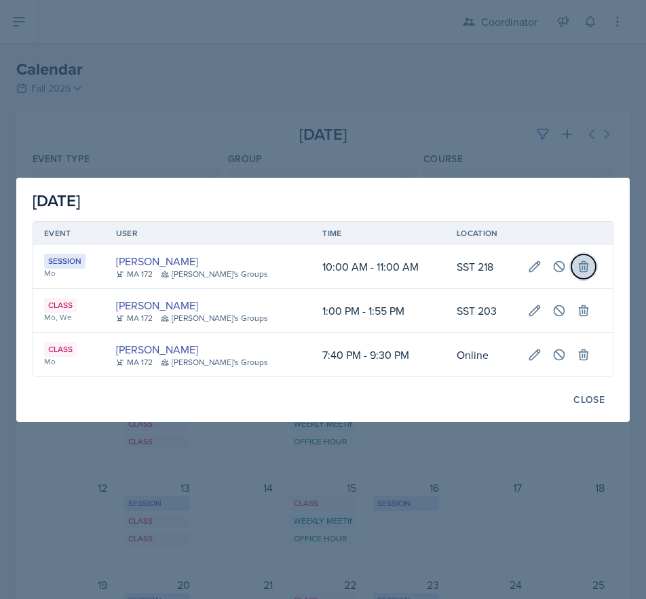
click at [579, 267] on icon at bounding box center [583, 266] width 9 height 10
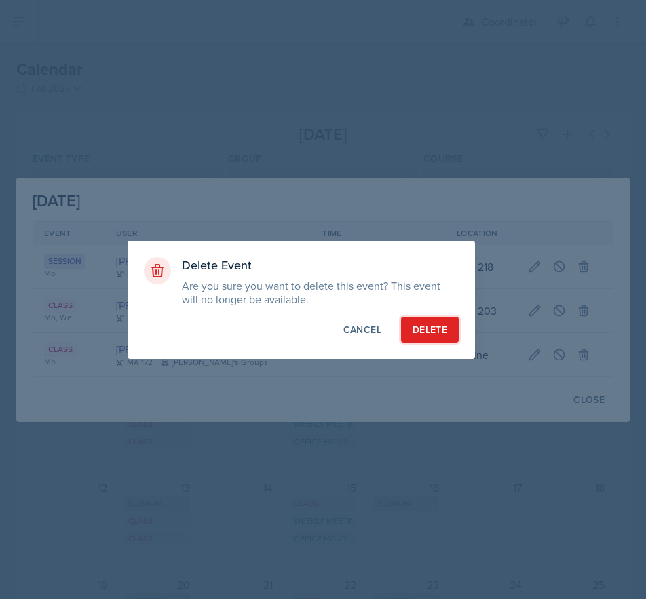
click at [428, 334] on div "Delete" at bounding box center [430, 330] width 35 height 14
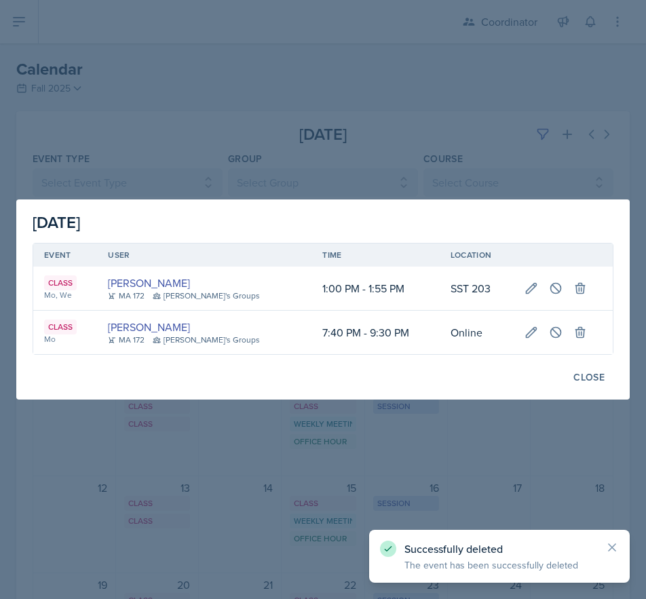
click at [346, 510] on div at bounding box center [323, 299] width 646 height 599
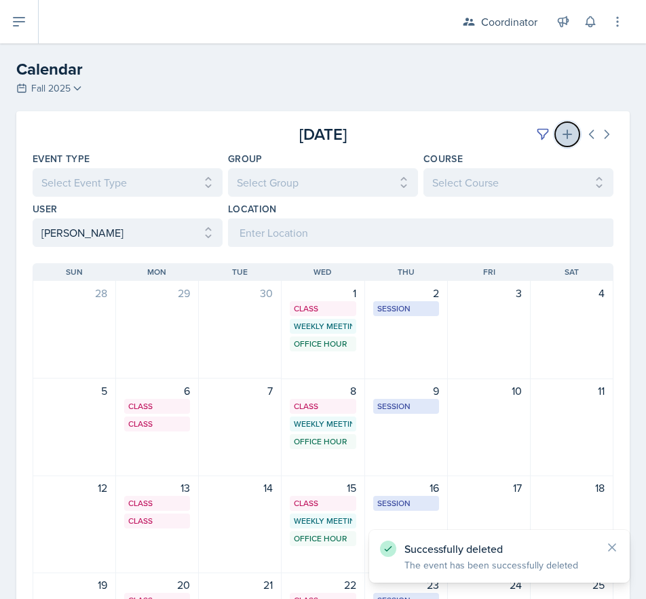
click at [561, 131] on icon at bounding box center [568, 135] width 14 height 14
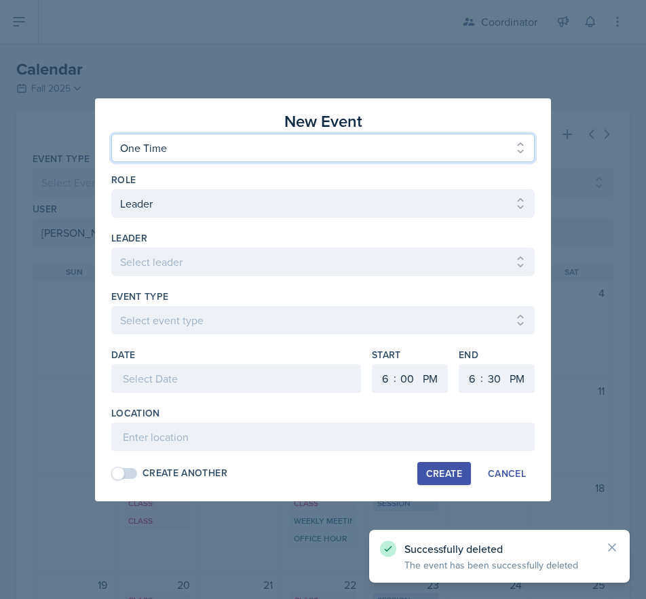
drag, startPoint x: 121, startPoint y: 133, endPoint x: 134, endPoint y: 146, distance: 18.7
click at [121, 134] on select "One Time Recurring" at bounding box center [323, 148] width 424 height 29
click at [138, 149] on select "One Time Recurring" at bounding box center [323, 148] width 424 height 29
click at [142, 152] on select "One Time Recurring" at bounding box center [323, 148] width 424 height 29
select select "Recurring"
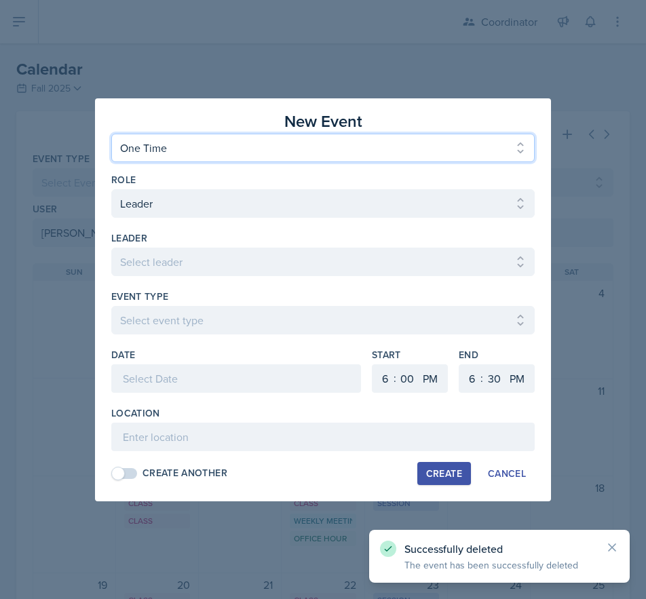
click at [111, 134] on select "One Time Recurring" at bounding box center [323, 148] width 424 height 29
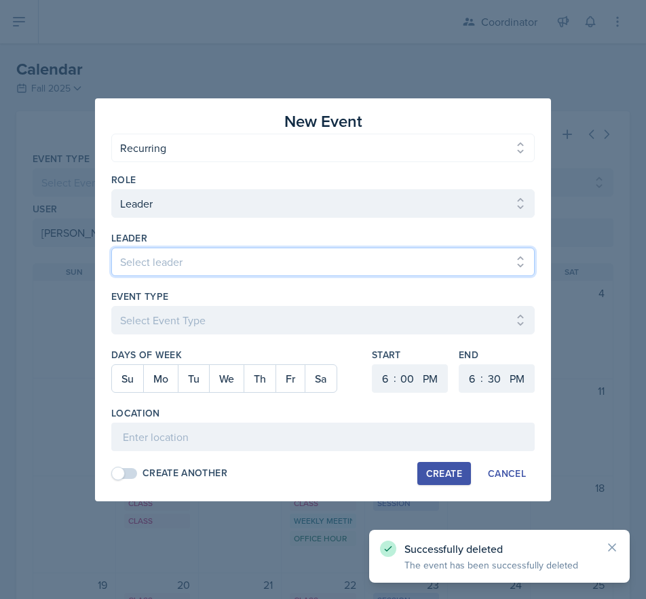
click at [149, 255] on select "Select leader [PERSON_NAME] [PERSON_NAME] [PERSON_NAME] [PERSON_NAME] [PERSON_N…" at bounding box center [323, 262] width 424 height 29
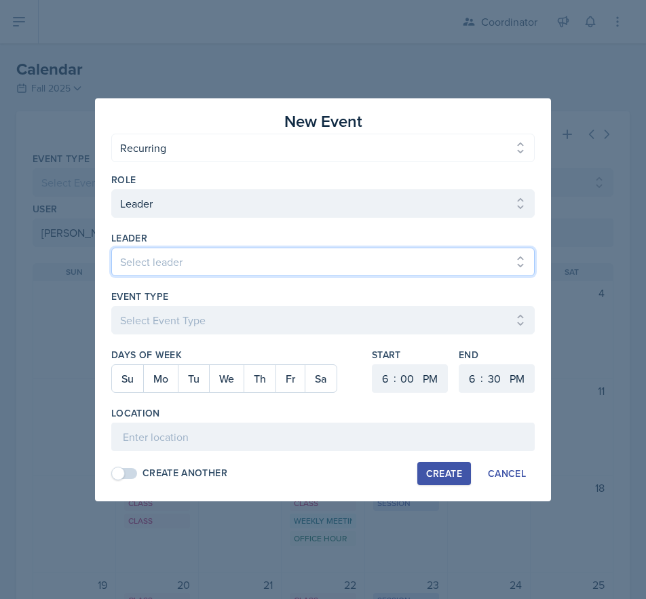
select select "1468d170-1270-42a4-b78b-a07f5b0f9752"
click at [111, 248] on select "Select leader [PERSON_NAME] [PERSON_NAME] [PERSON_NAME] [PERSON_NAME] [PERSON_N…" at bounding box center [323, 262] width 424 height 29
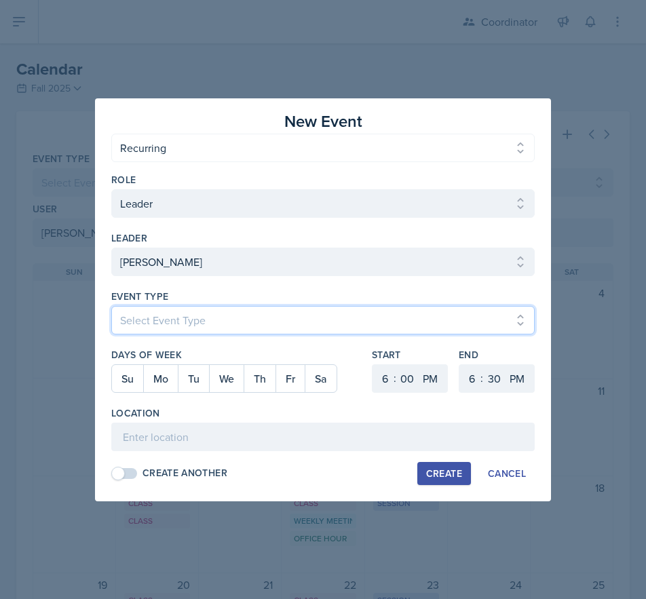
click at [141, 329] on select "Select Event Type Admin Office Hour Cal Workshop Class Class Announcement LA Pe…" at bounding box center [323, 320] width 424 height 29
select select "30b582fb-8ac9-49fb-a214-1fb047ccc295"
click at [111, 306] on select "Select Event Type Admin Office Hour Cal Workshop Class Class Announcement LA Pe…" at bounding box center [323, 320] width 424 height 29
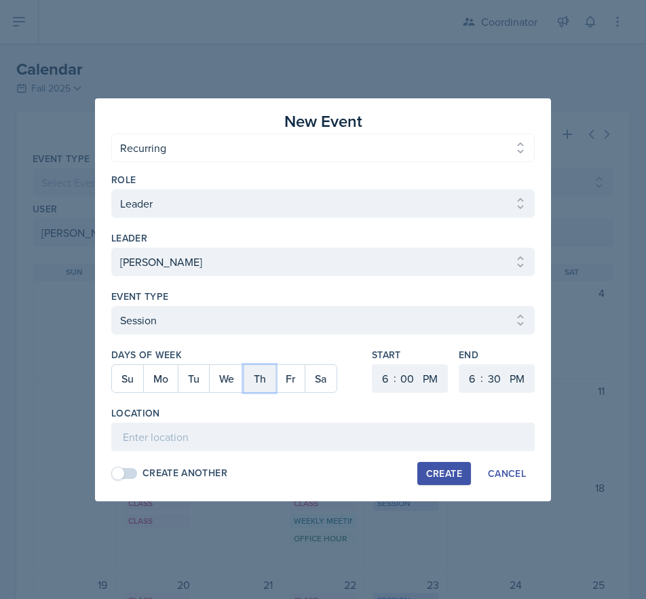
drag, startPoint x: 267, startPoint y: 376, endPoint x: 280, endPoint y: 373, distance: 13.3
click at [268, 376] on button "Th" at bounding box center [260, 378] width 32 height 27
click at [400, 372] on select "00 05 10 15 20 25 30 35 40 45 50 55" at bounding box center [407, 379] width 22 height 29
click at [377, 372] on select "1 2 3 4 5 6 7 8 9 10 11 12" at bounding box center [384, 379] width 22 height 29
select select "7"
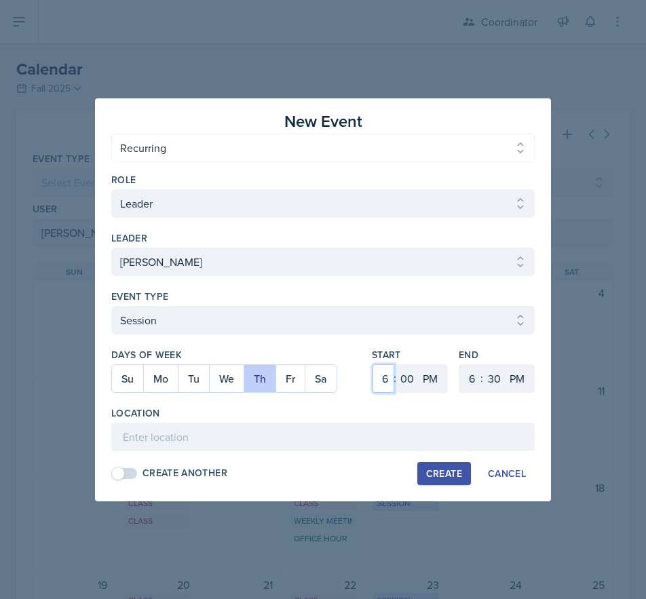
click at [373, 365] on select "1 2 3 4 5 6 7 8 9 10 11 12" at bounding box center [384, 379] width 22 height 29
click at [415, 389] on select "00 05 10 15 20 25 30 35 40 45 50 55" at bounding box center [407, 379] width 22 height 29
click at [396, 365] on select "00 05 10 15 20 25 30 35 40 45 50 55" at bounding box center [407, 379] width 22 height 29
click at [407, 373] on select "00 05 10 15 20 25 30 35 40 45 50 55" at bounding box center [407, 379] width 22 height 29
select select "30"
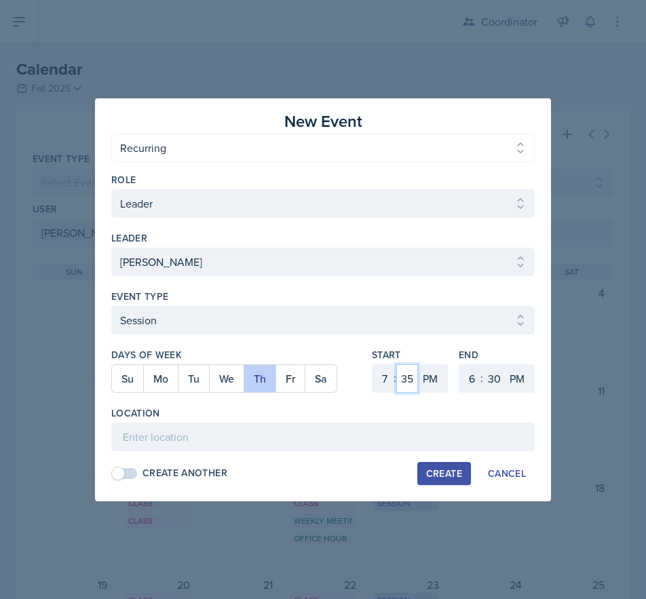
click at [396, 365] on select "00 05 10 15 20 25 30 35 40 45 50 55" at bounding box center [407, 379] width 22 height 29
drag, startPoint x: 468, startPoint y: 375, endPoint x: 471, endPoint y: 365, distance: 10.1
click at [468, 375] on select "1 2 3 4 5 6 7 8 9 10 11 12" at bounding box center [471, 379] width 22 height 29
select select "8"
click at [460, 365] on select "1 2 3 4 5 6 7 8 9 10 11 12" at bounding box center [471, 379] width 22 height 29
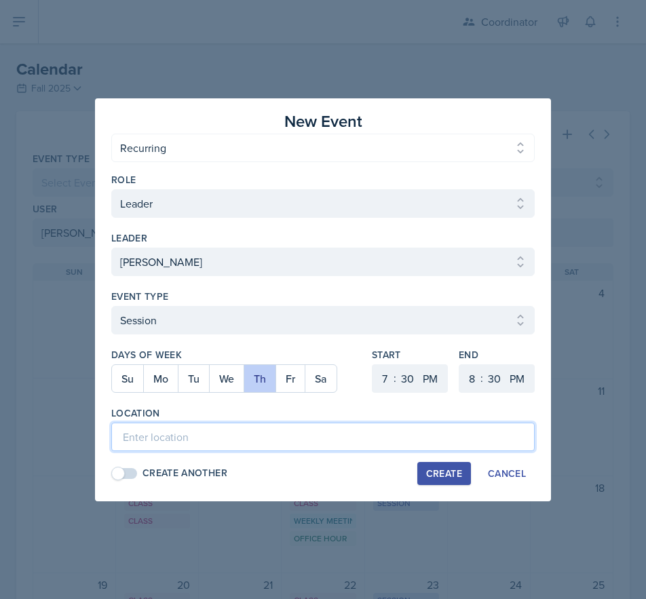
click at [288, 428] on input at bounding box center [323, 437] width 424 height 29
type input "SST 218"
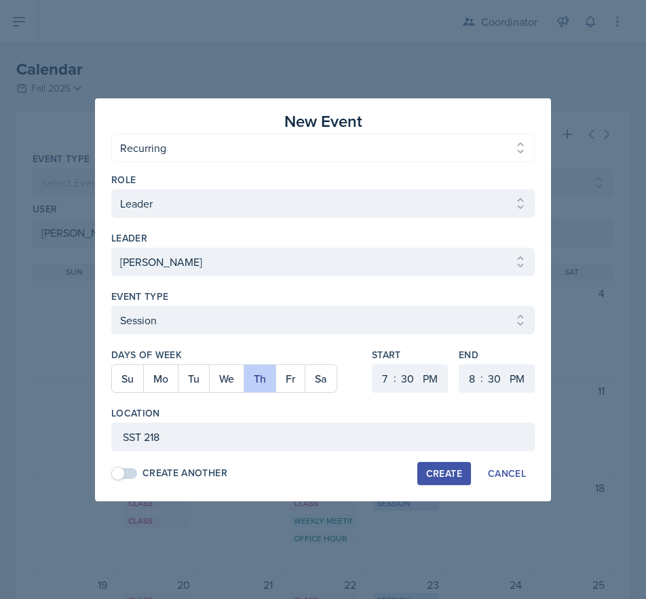
click at [441, 475] on div "Create" at bounding box center [444, 473] width 36 height 11
select select
select select "6"
select select "0"
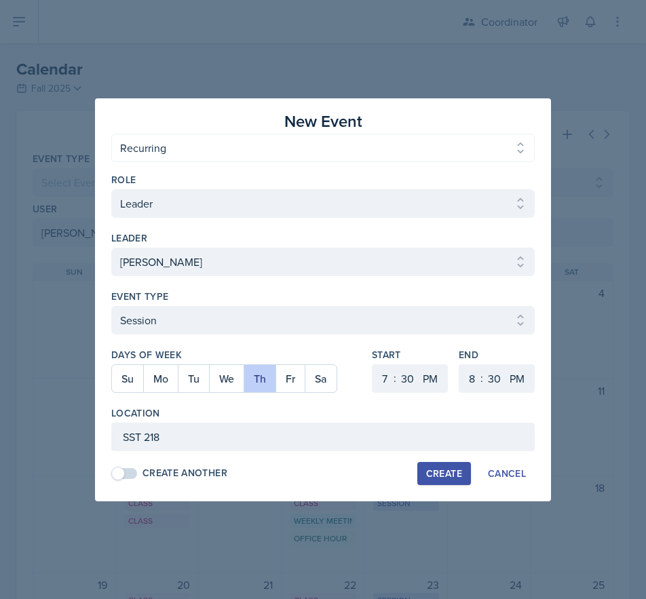
select select "6"
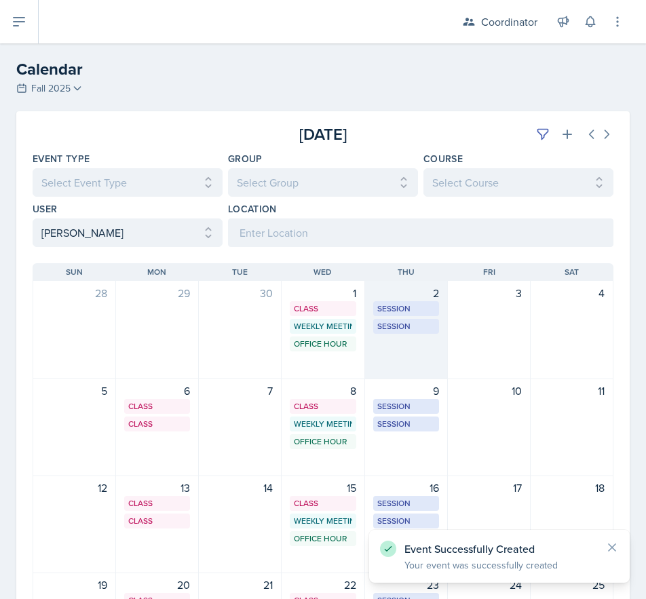
click at [417, 362] on div "2 Session SST 219 1:00 PM - 2:00 PM Session SST 218 7:30 PM - 8:30 PM" at bounding box center [406, 330] width 83 height 98
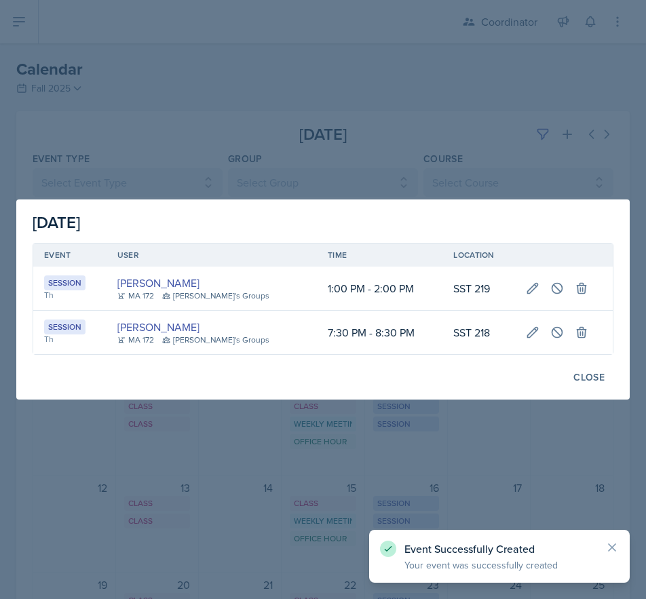
click at [485, 475] on div at bounding box center [323, 299] width 646 height 599
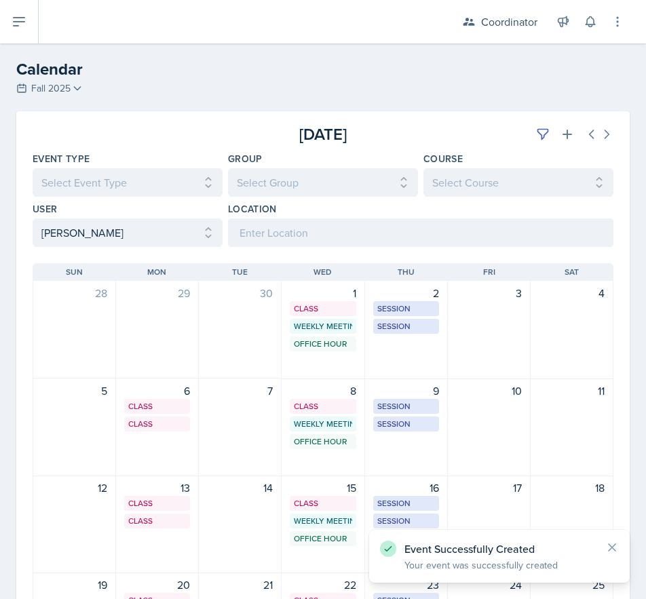
drag, startPoint x: 66, startPoint y: 247, endPoint x: 69, endPoint y: 238, distance: 9.9
click at [66, 246] on div "[DATE] [DATE] Event Type Select Event Type All Admin Office Hour Admin Office H…" at bounding box center [323, 447] width 614 height 673
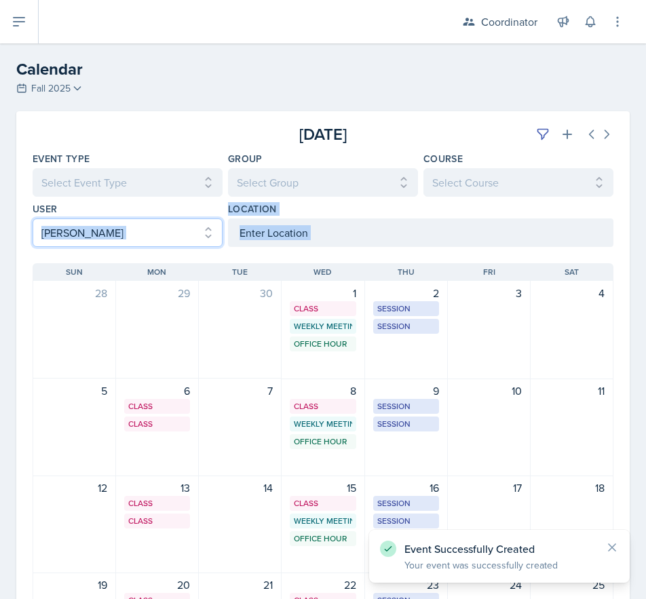
drag, startPoint x: 69, startPoint y: 238, endPoint x: 73, endPoint y: 245, distance: 8.9
click at [69, 238] on select "Select User All [PERSON_NAME] [PERSON_NAME] [PERSON_NAME] [PERSON_NAME] [PERSON…" at bounding box center [128, 233] width 190 height 29
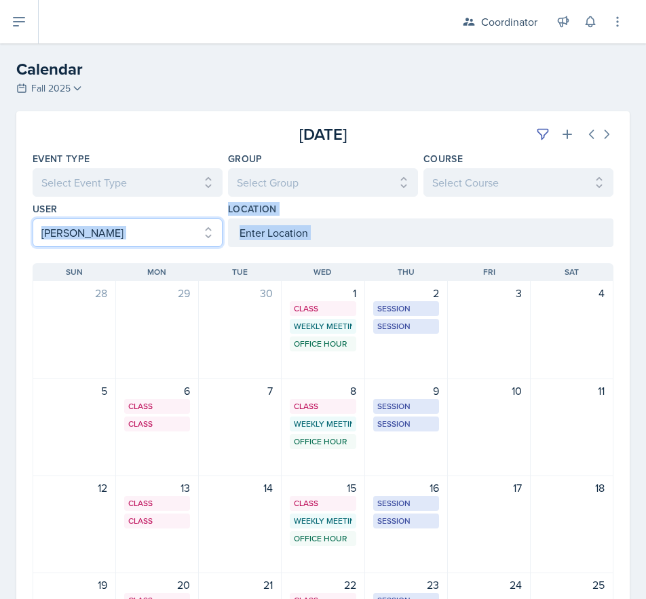
select select
click at [33, 219] on select "Select User All [PERSON_NAME] [PERSON_NAME] [PERSON_NAME] [PERSON_NAME] [PERSON…" at bounding box center [128, 233] width 190 height 29
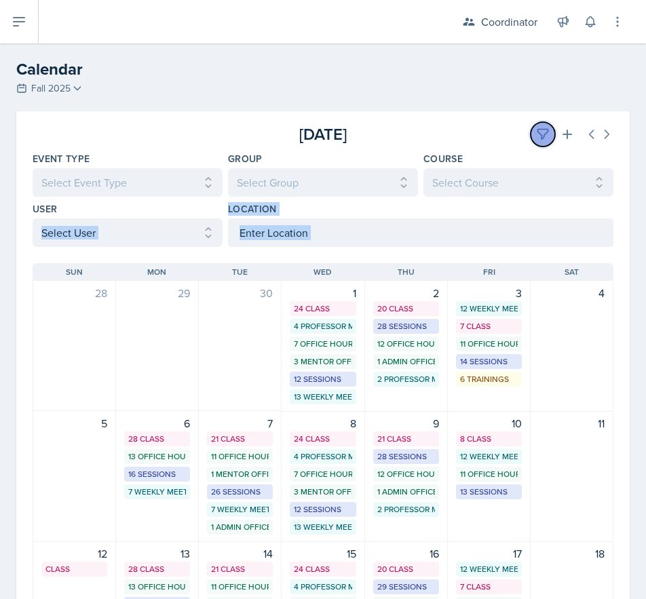
click at [537, 127] on button at bounding box center [543, 134] width 24 height 24
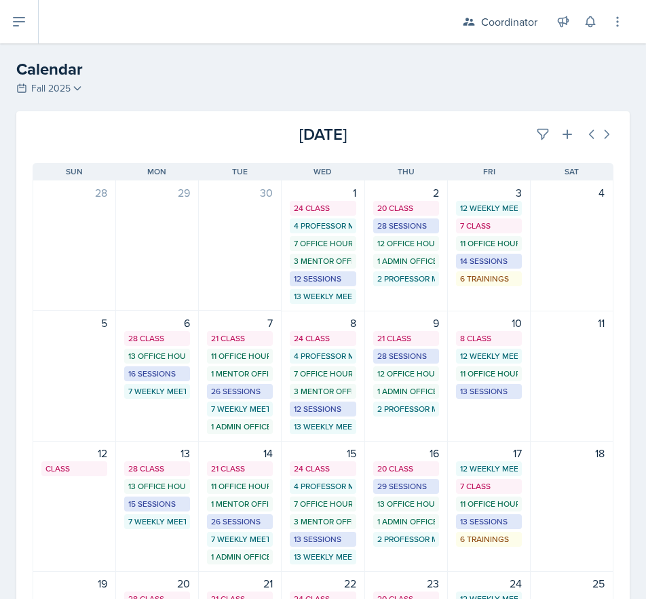
drag, startPoint x: 479, startPoint y: 128, endPoint x: 475, endPoint y: 135, distance: 7.9
click at [479, 128] on div "[DATE]" at bounding box center [516, 134] width 193 height 24
